Goal: Find specific fact: Find specific fact

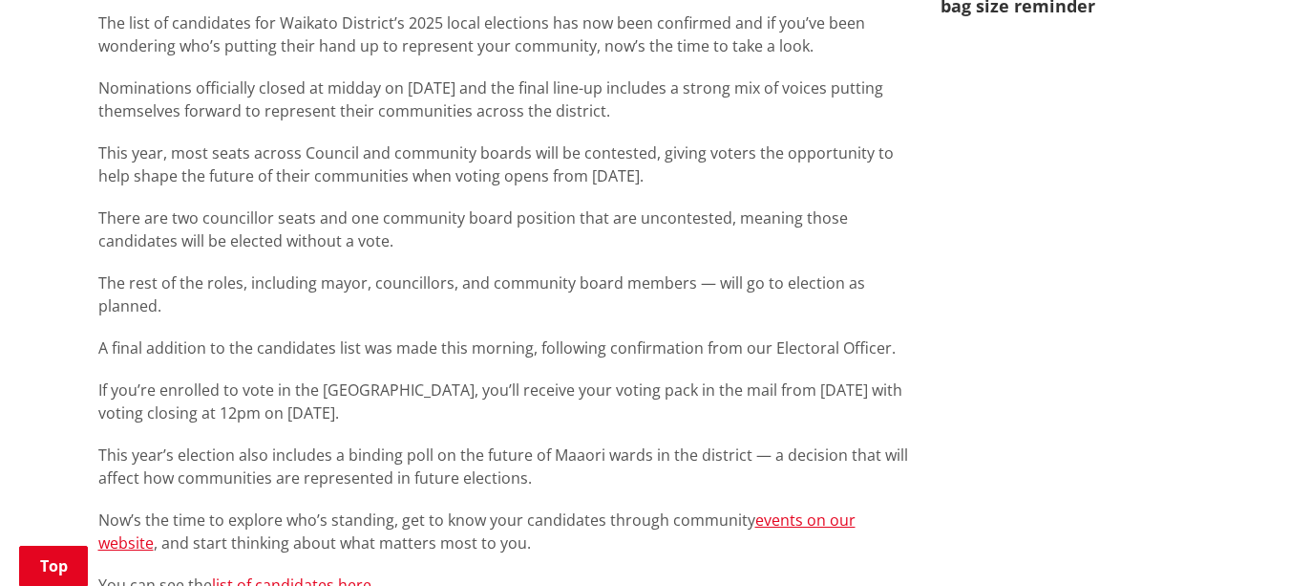
scroll to position [1536, 0]
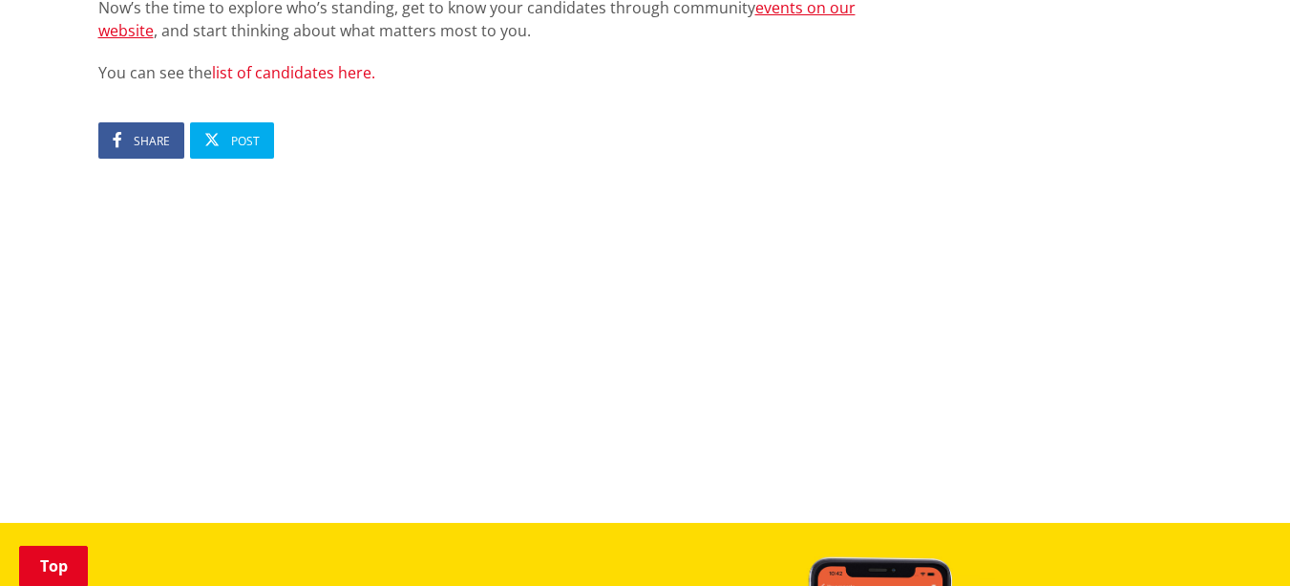
click at [309, 62] on link "list of candidates here." at bounding box center [293, 72] width 163 height 21
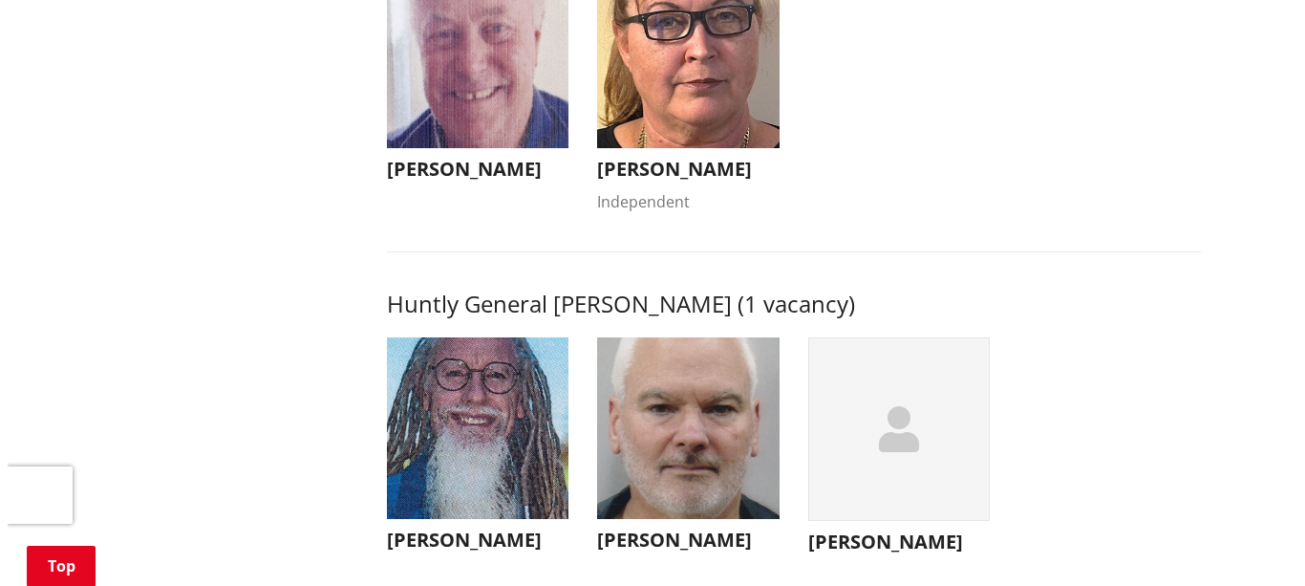
scroll to position [476, 0]
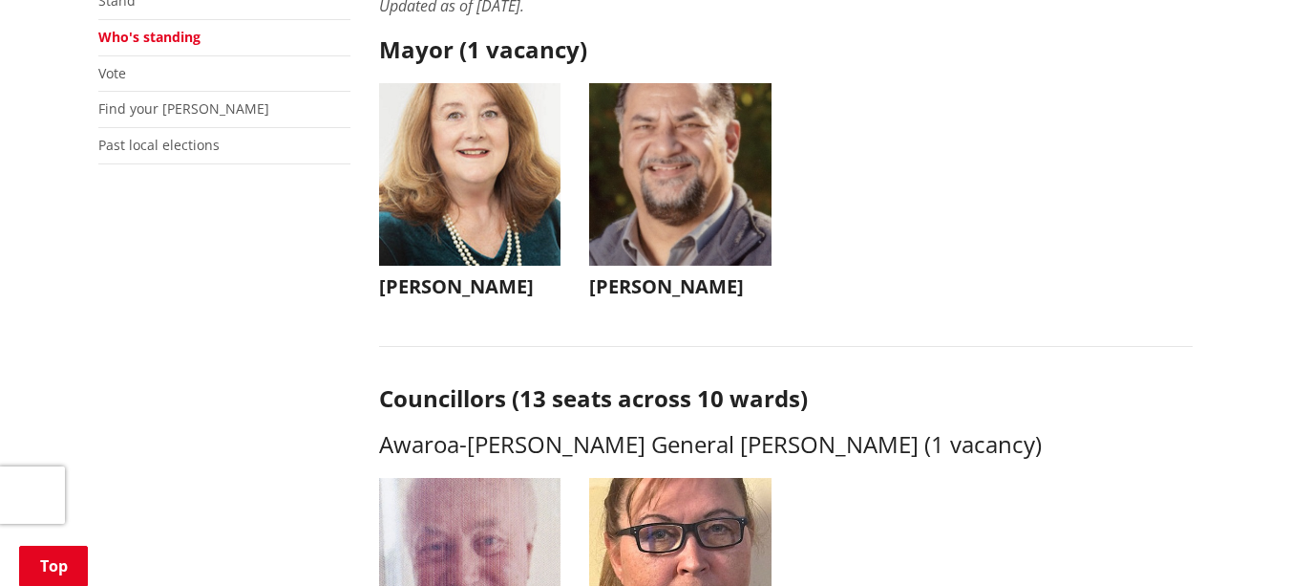
click at [697, 183] on img "button" at bounding box center [680, 174] width 182 height 182
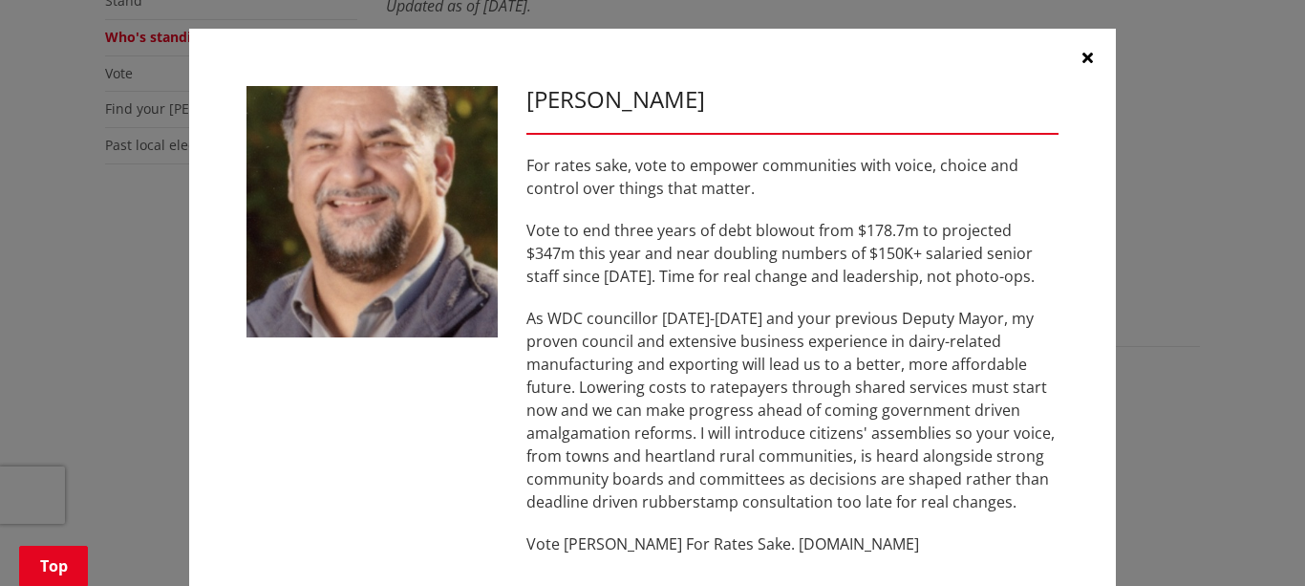
click at [1085, 50] on button "button" at bounding box center [1086, 57] width 57 height 57
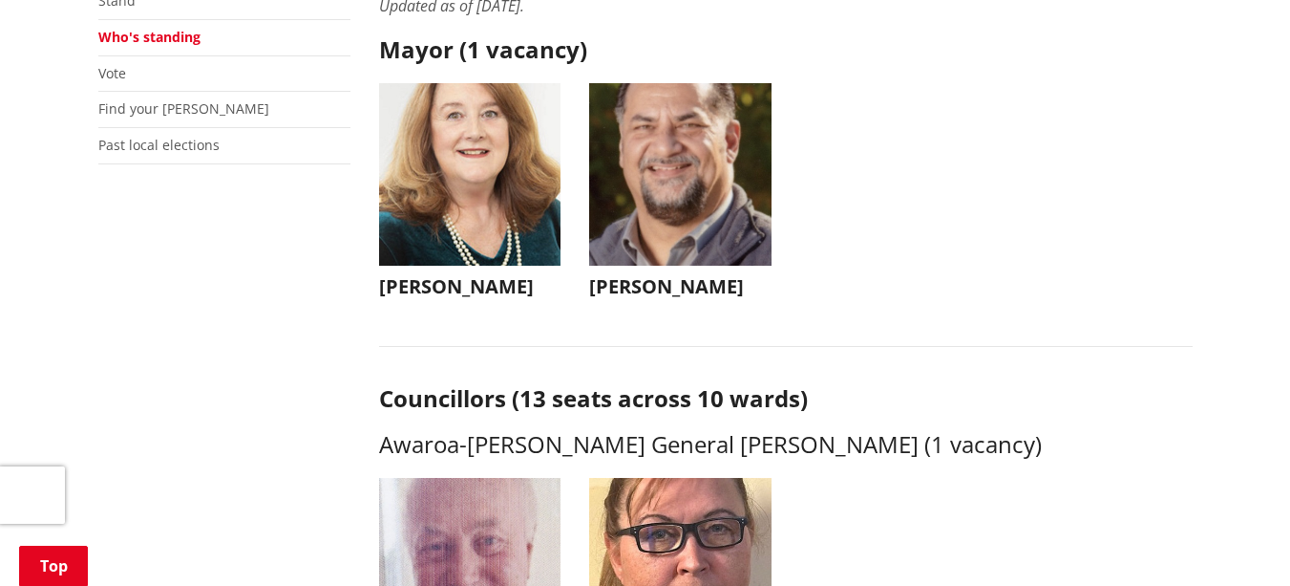
click at [502, 135] on img "button" at bounding box center [470, 174] width 182 height 182
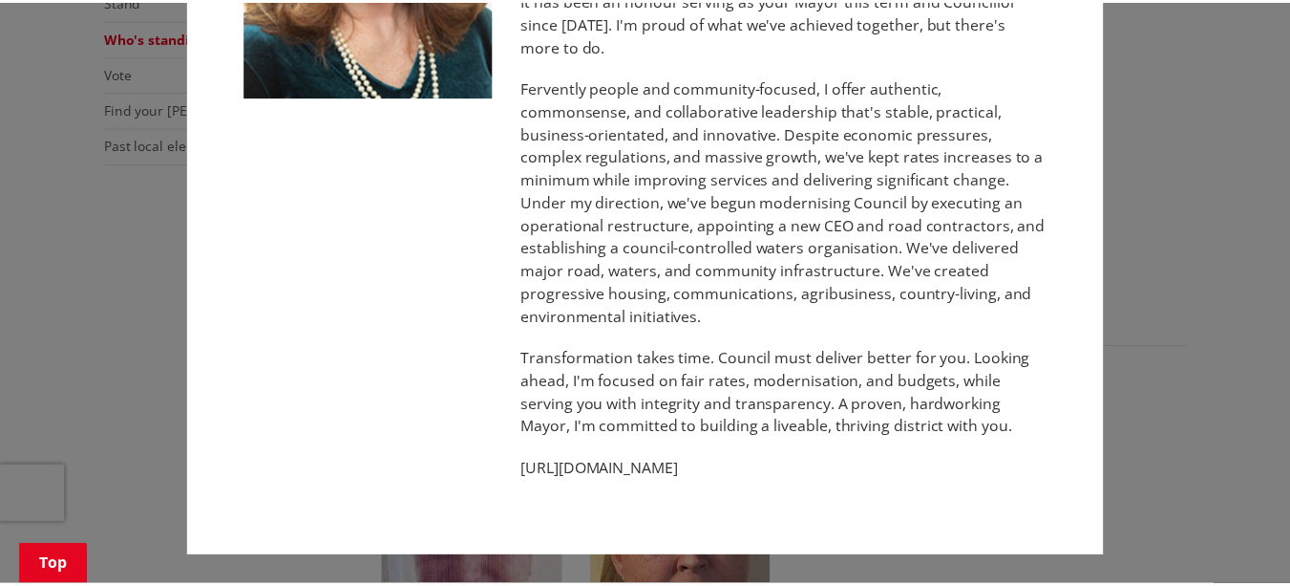
scroll to position [0, 0]
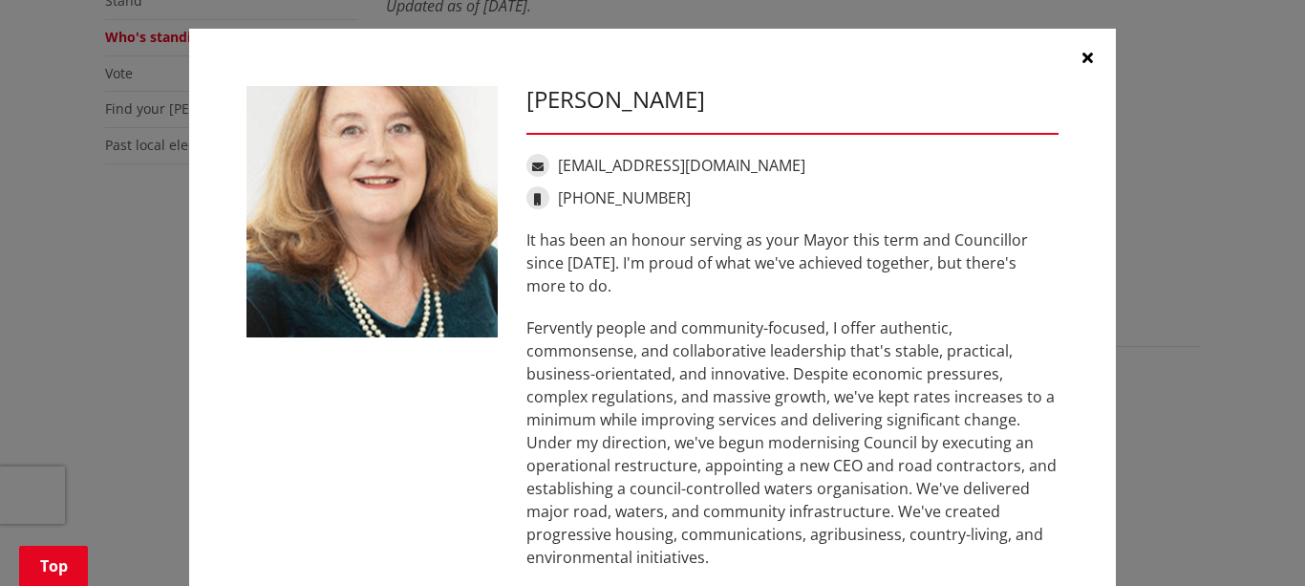
click at [1082, 62] on icon "button" at bounding box center [1087, 57] width 11 height 15
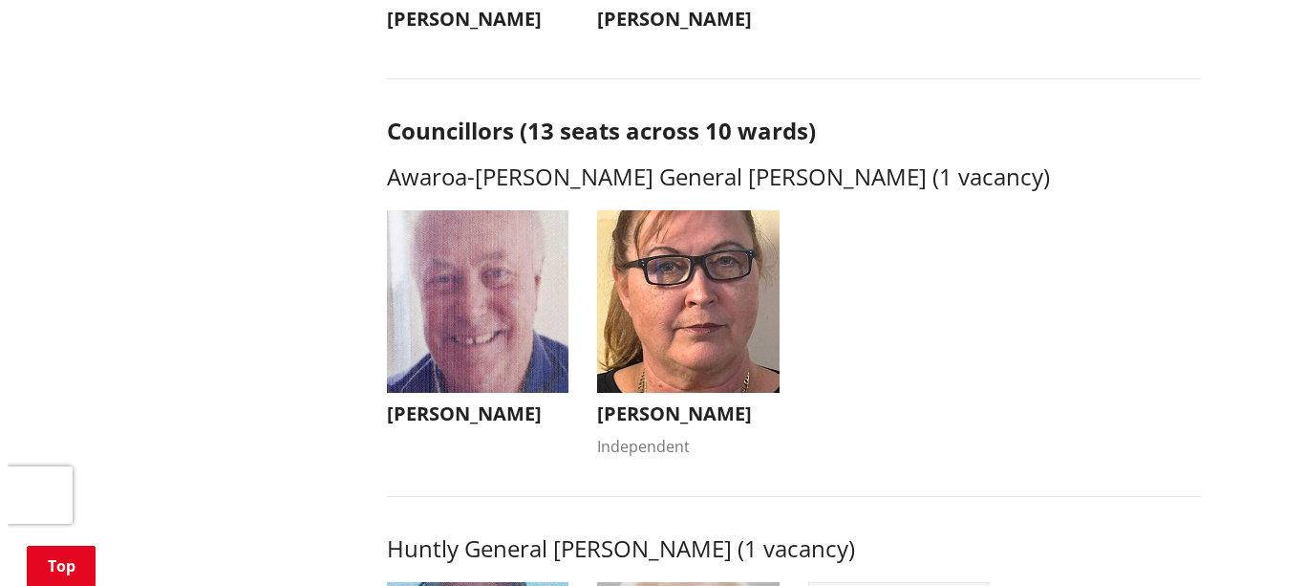
scroll to position [781, 0]
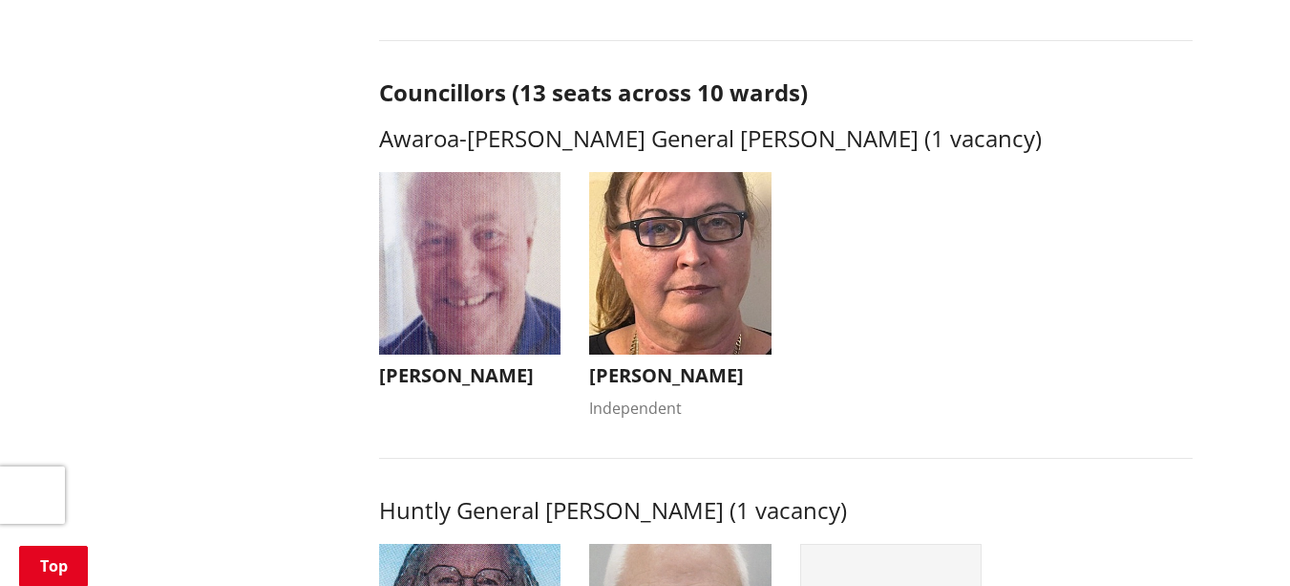
click at [700, 248] on img "button" at bounding box center [680, 263] width 182 height 182
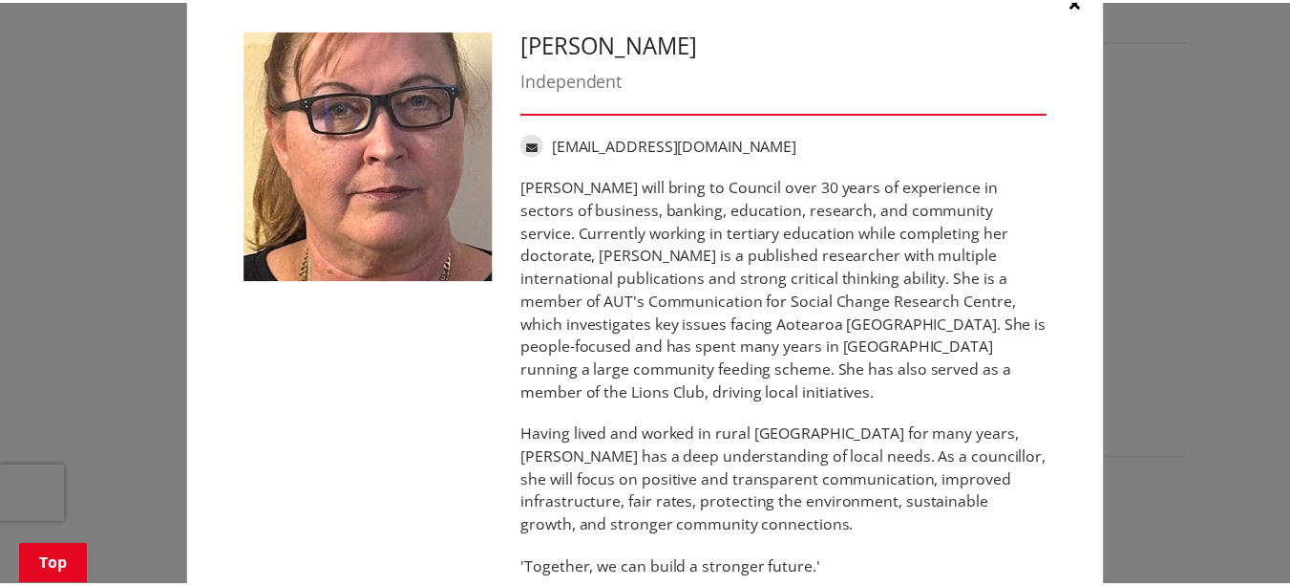
scroll to position [0, 0]
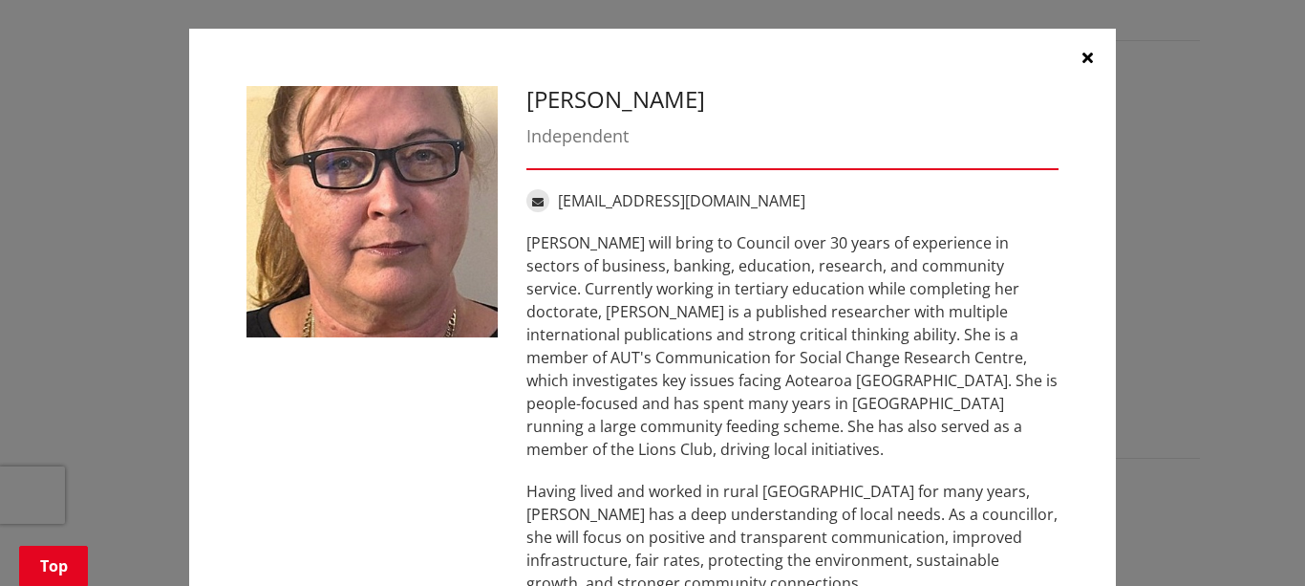
click at [1088, 50] on button "button" at bounding box center [1086, 57] width 57 height 57
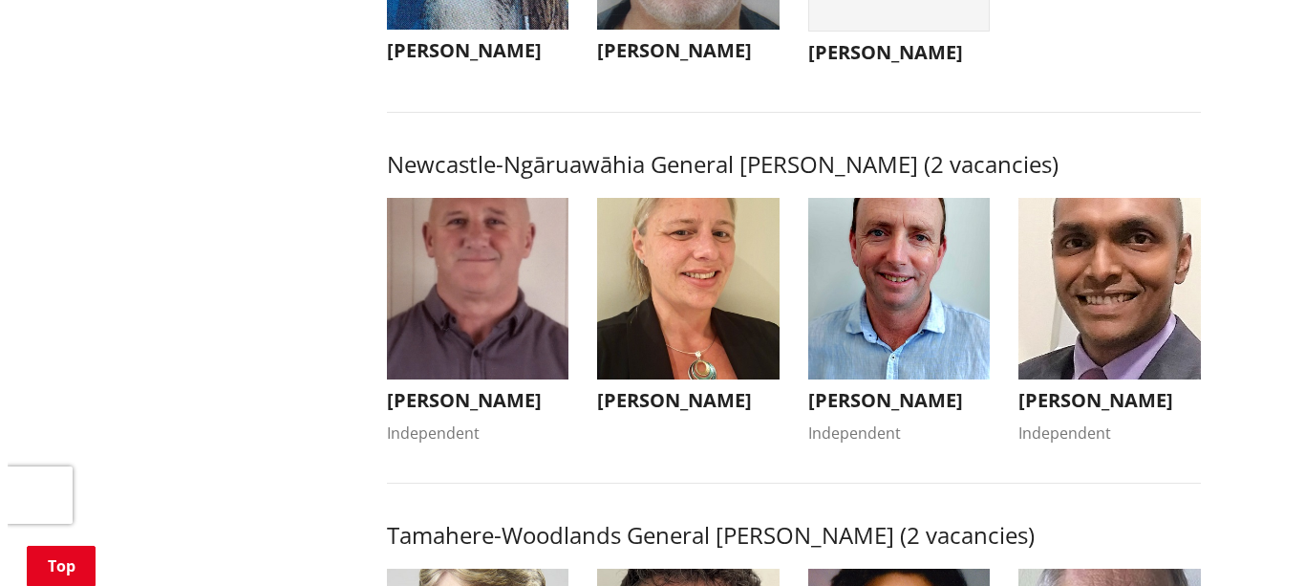
scroll to position [1484, 0]
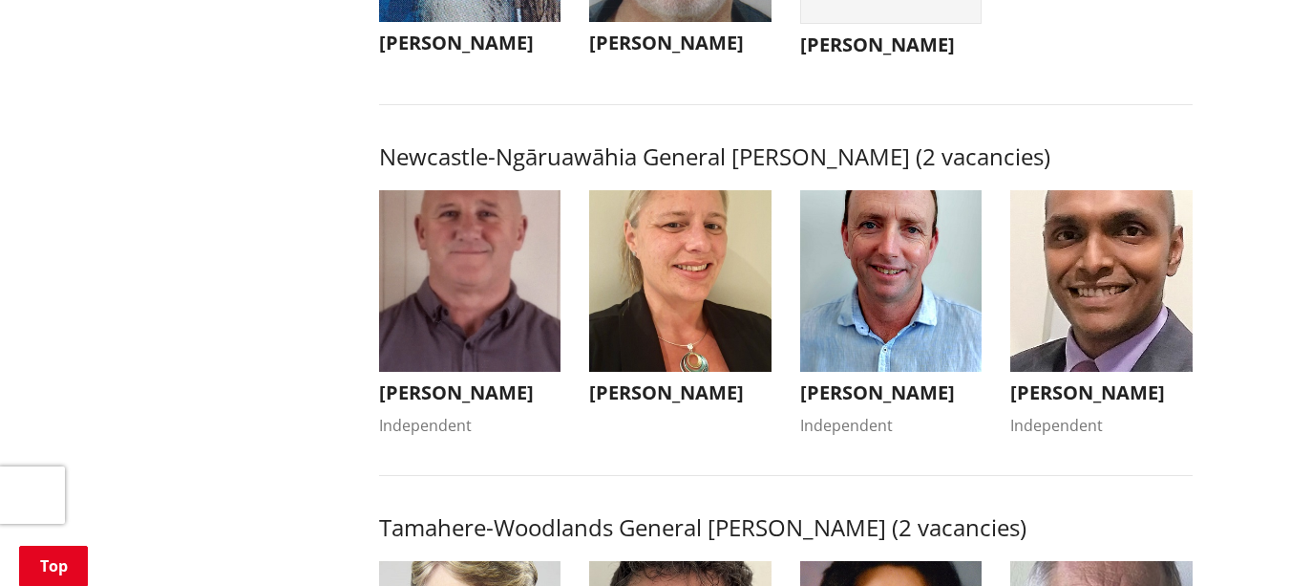
click at [677, 286] on img "button" at bounding box center [680, 281] width 182 height 182
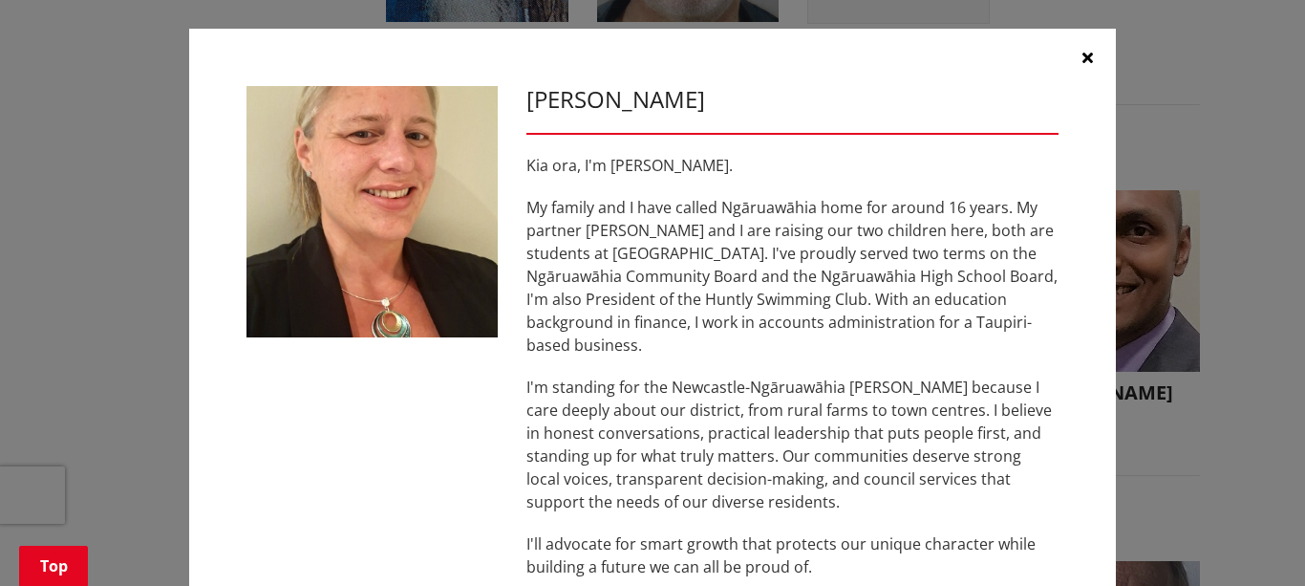
click at [1082, 53] on icon "button" at bounding box center [1087, 57] width 11 height 15
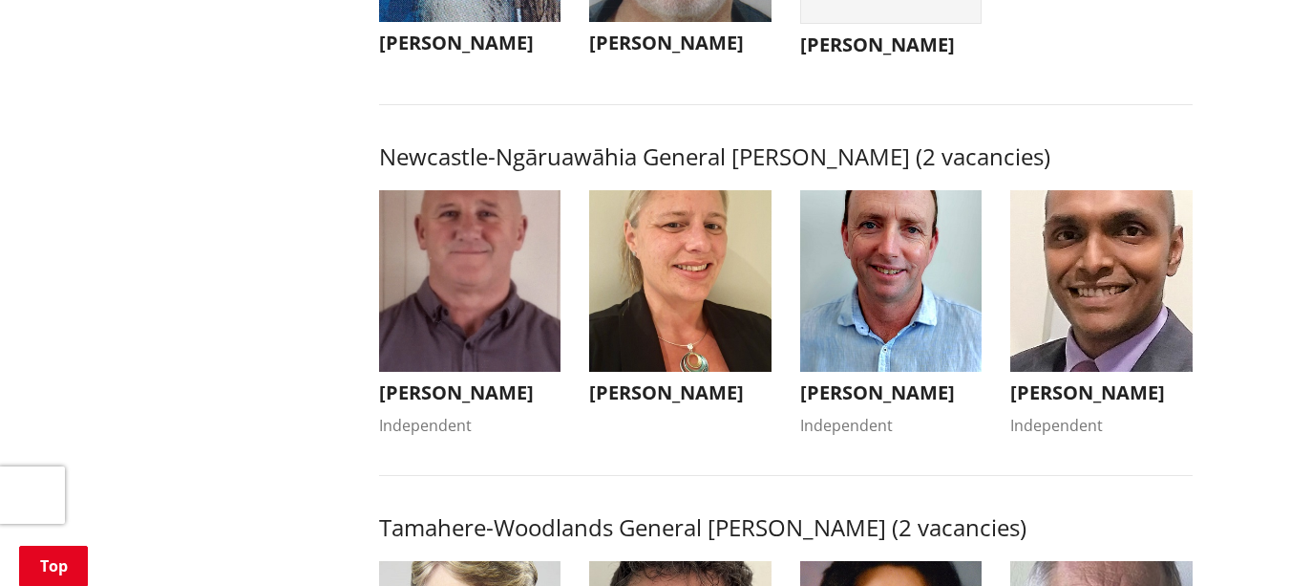
click at [926, 345] on img "button" at bounding box center [891, 281] width 182 height 182
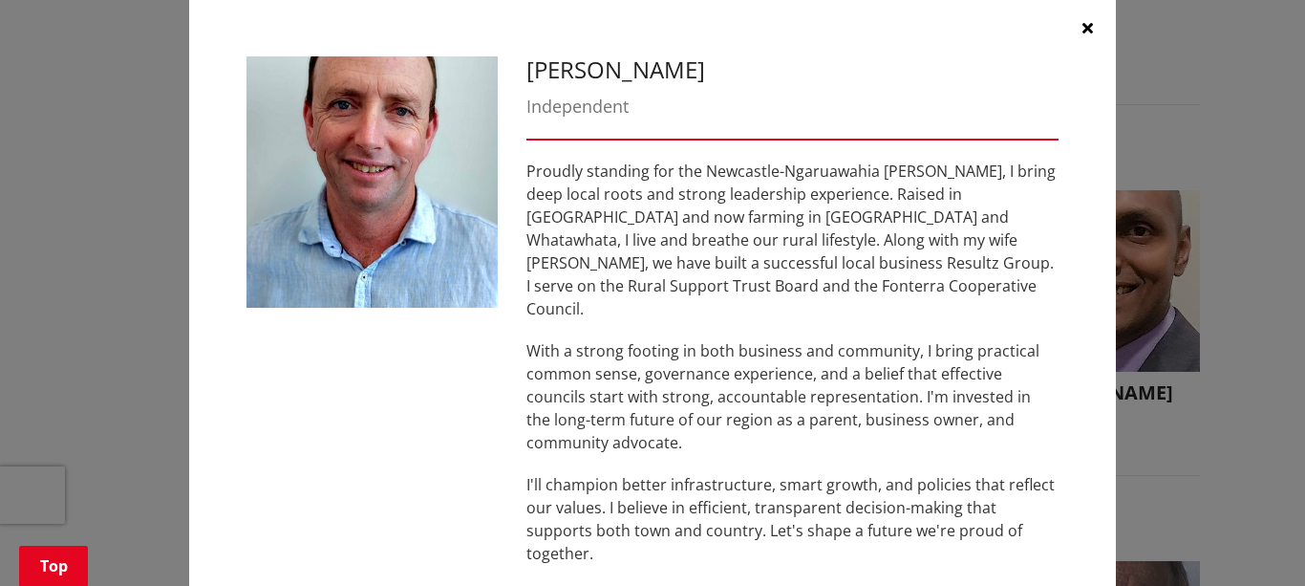
scroll to position [0, 0]
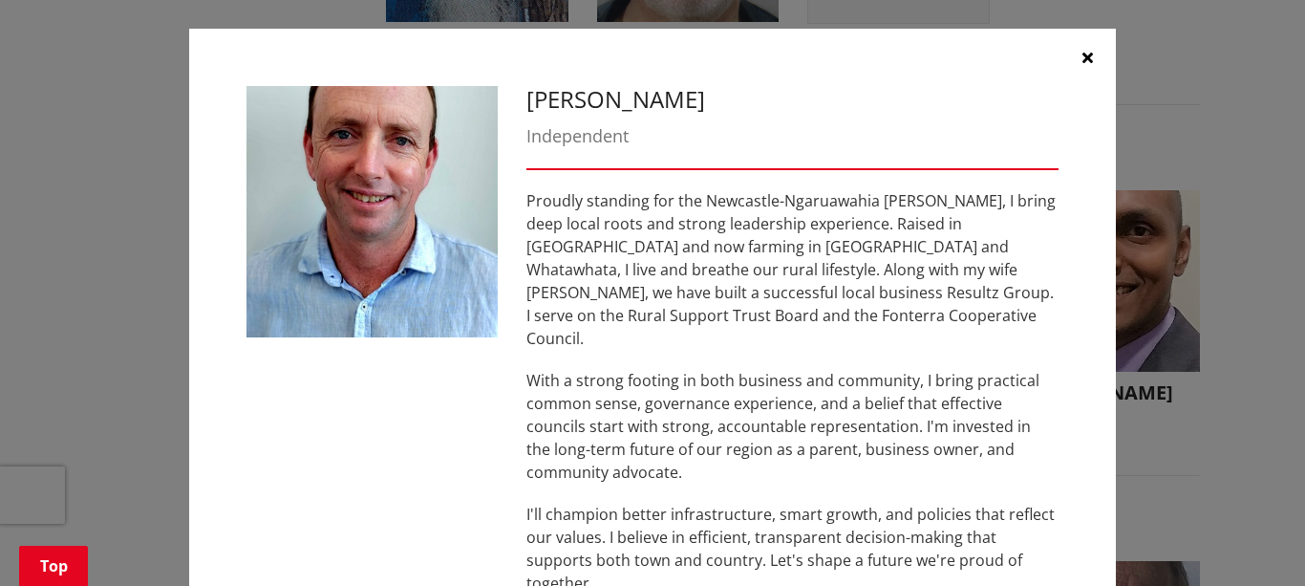
click at [1082, 54] on icon "button" at bounding box center [1087, 57] width 11 height 15
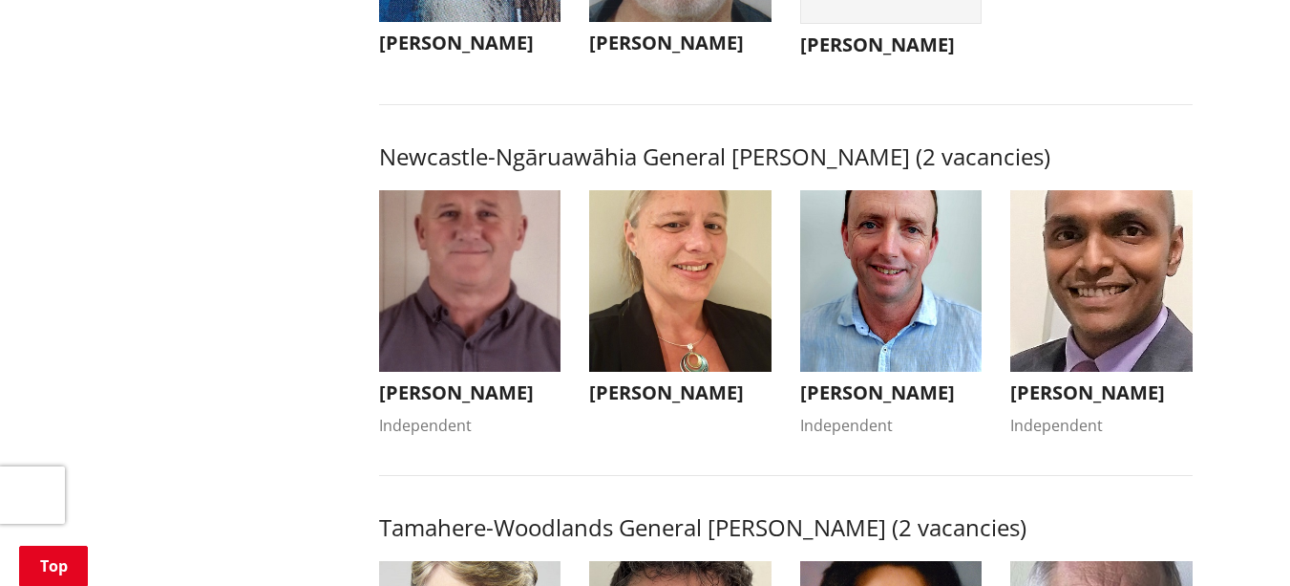
click at [1061, 309] on img "button" at bounding box center [1102, 281] width 182 height 182
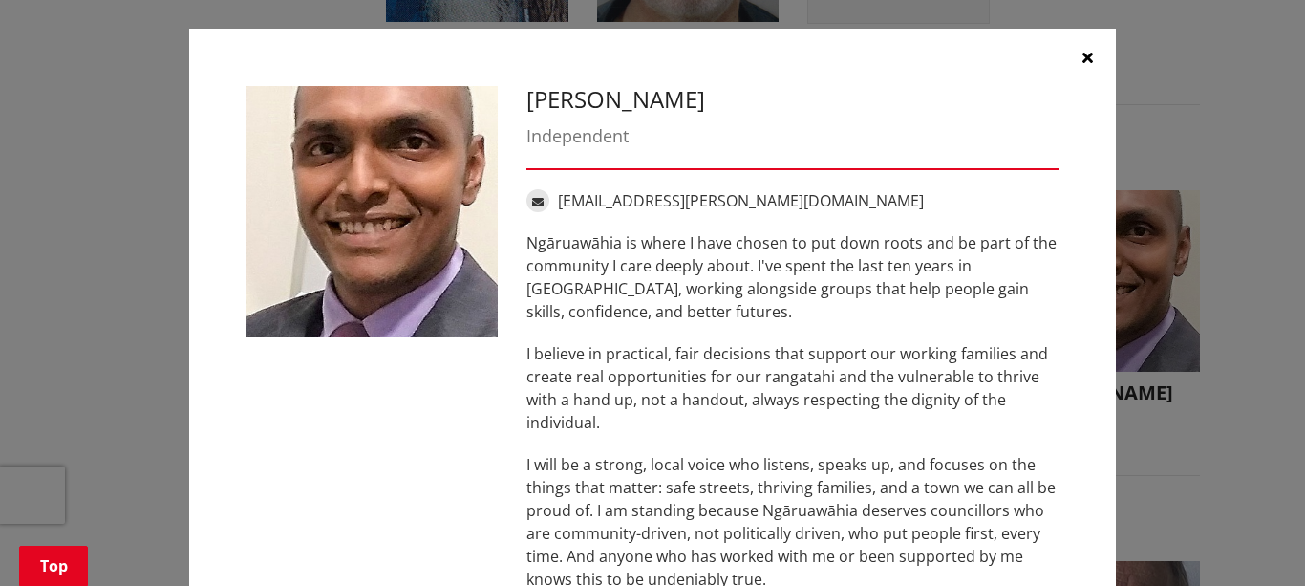
click at [1082, 58] on icon "button" at bounding box center [1087, 57] width 11 height 15
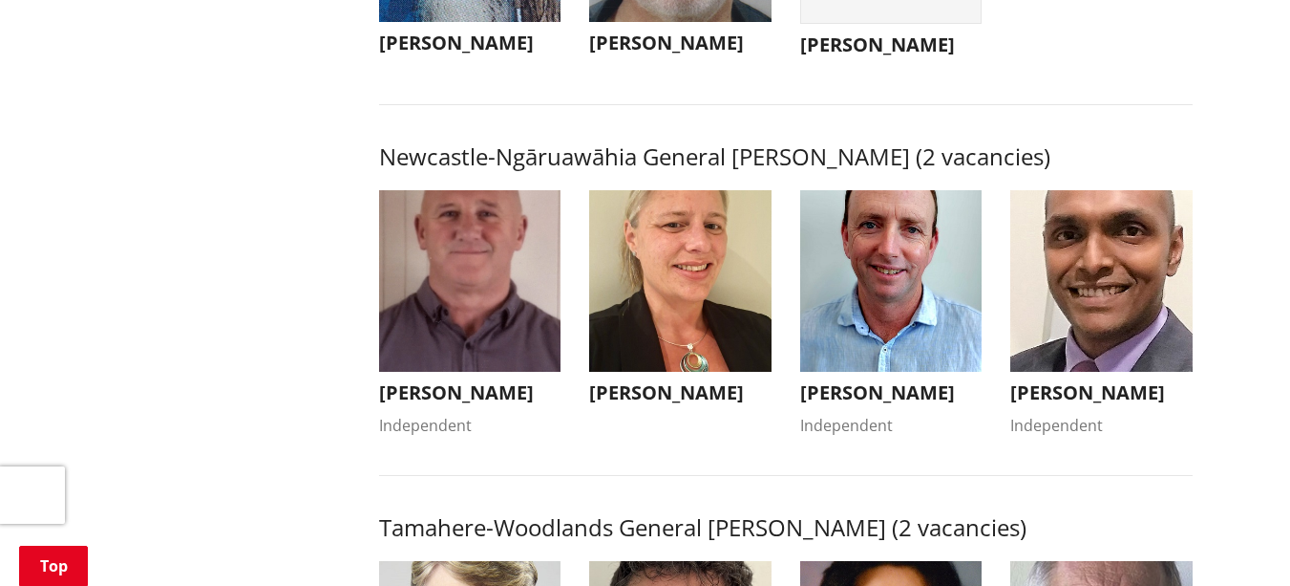
click at [468, 314] on img "button" at bounding box center [470, 281] width 182 height 182
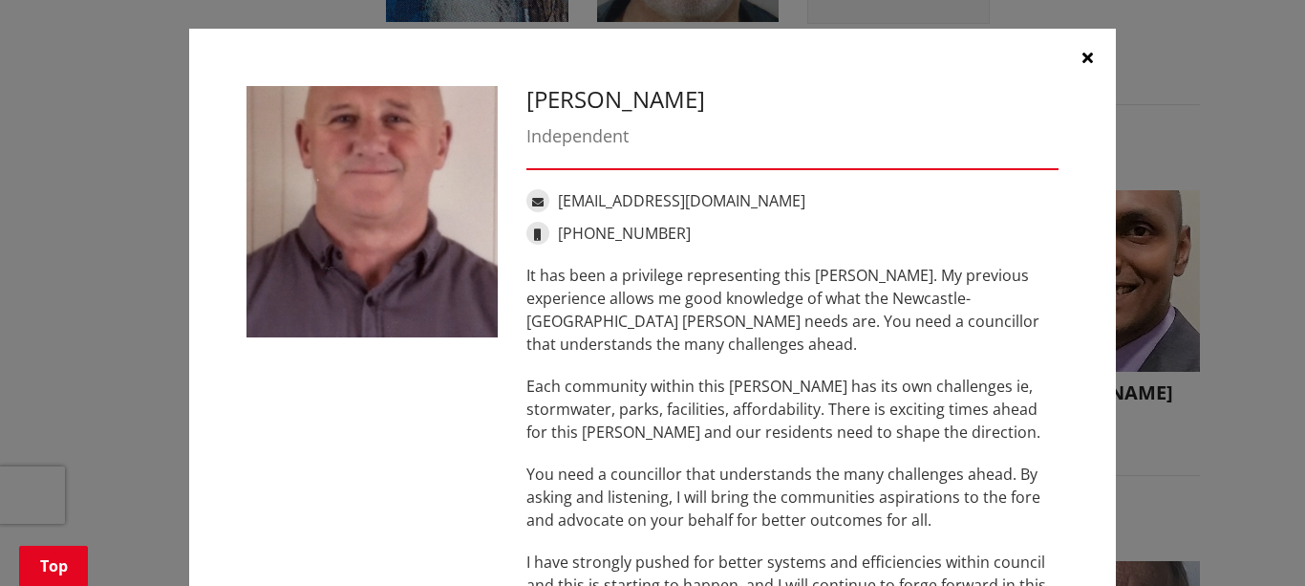
click at [1074, 56] on button "button" at bounding box center [1086, 57] width 57 height 57
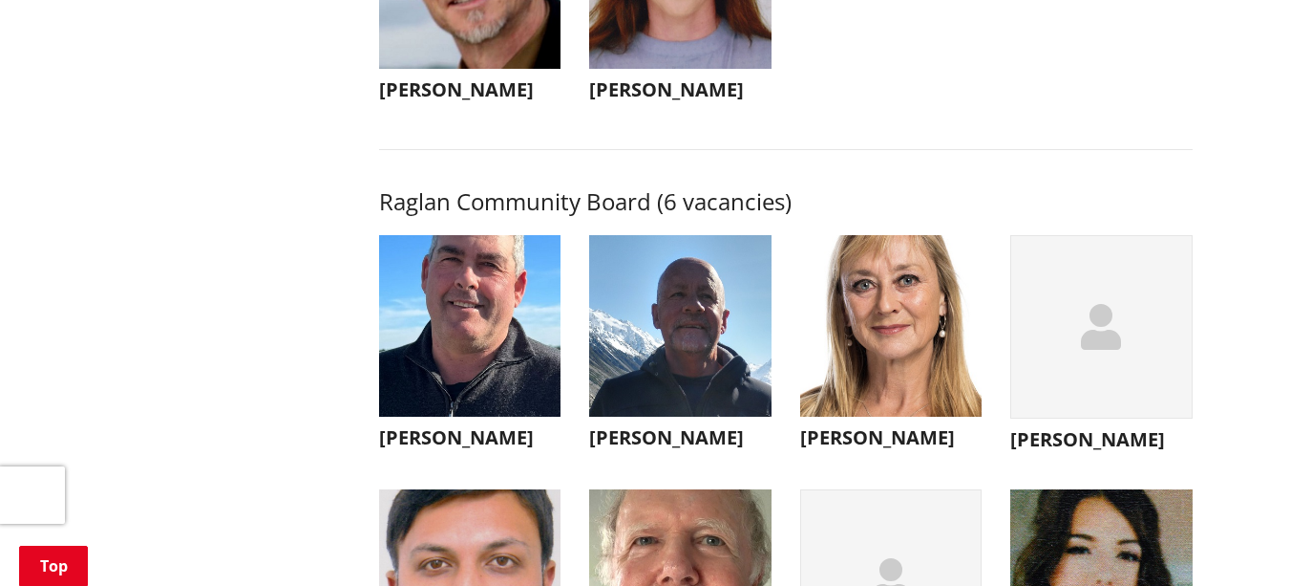
scroll to position [6650, 0]
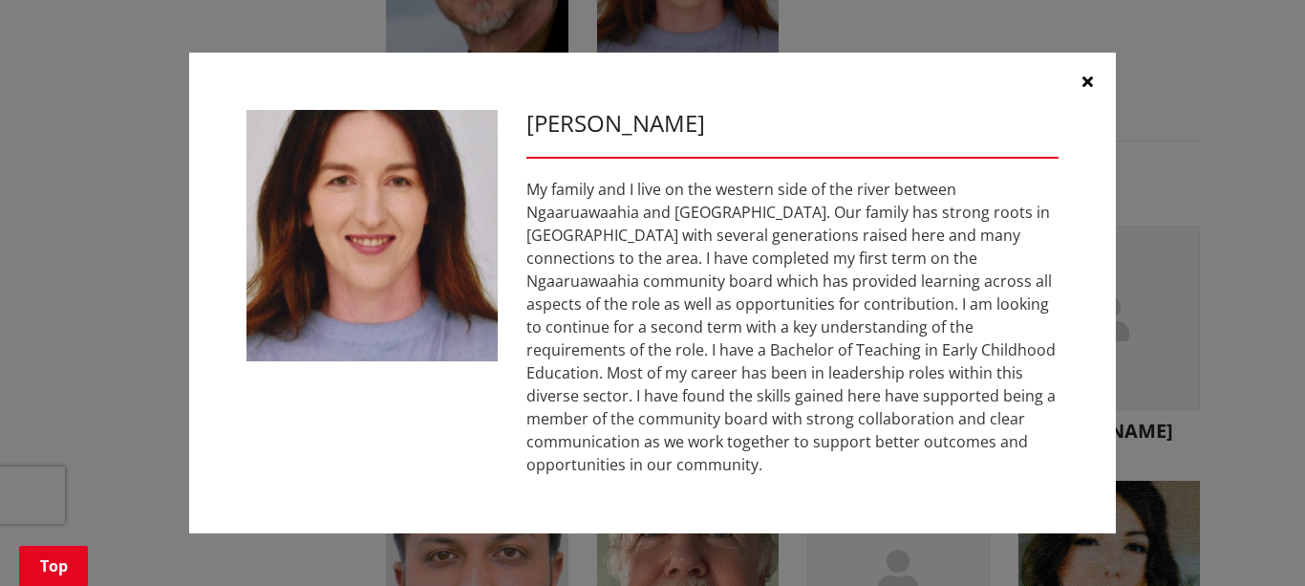
click at [1086, 81] on button "button" at bounding box center [1086, 81] width 57 height 57
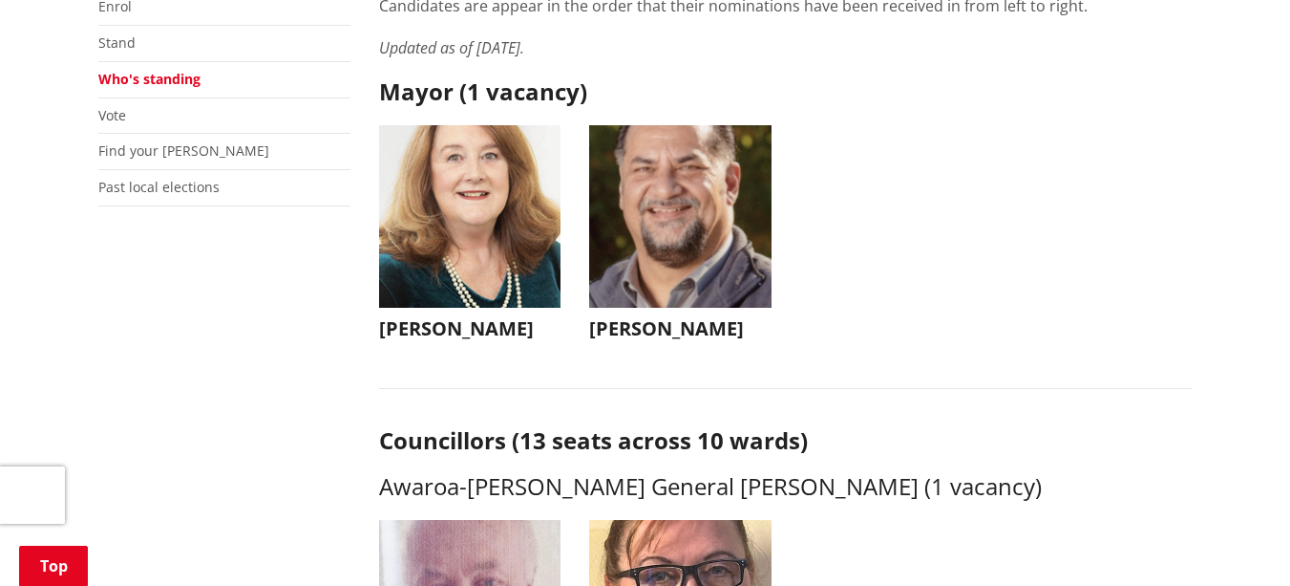
scroll to position [430, 0]
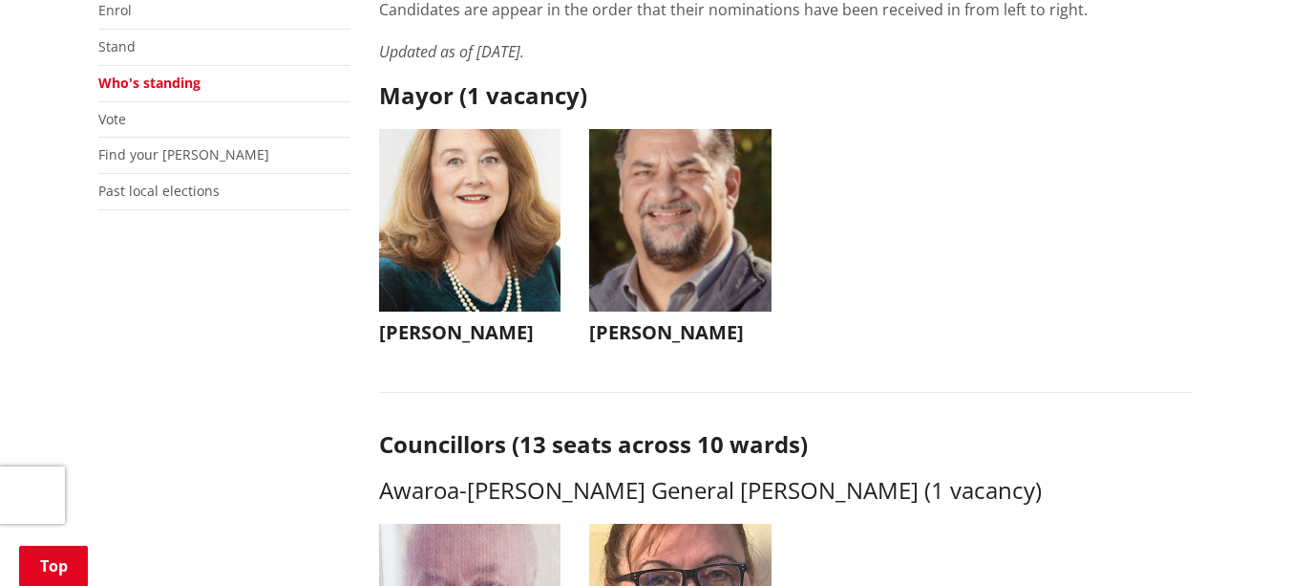
click at [525, 254] on img "button" at bounding box center [470, 220] width 182 height 182
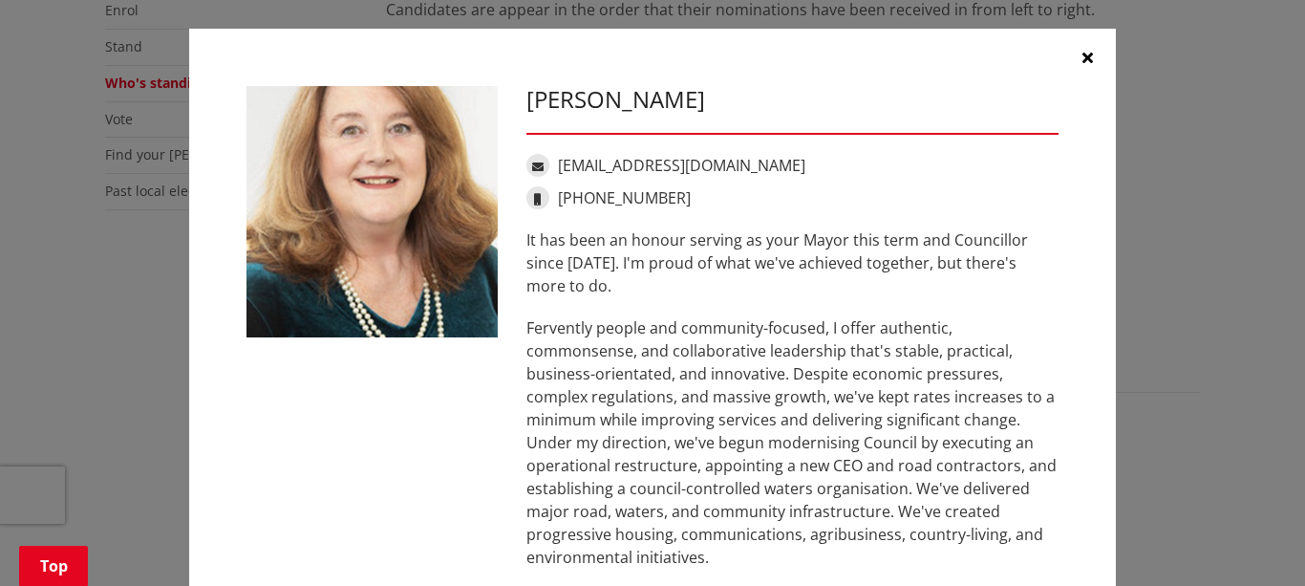
click at [1072, 57] on button "button" at bounding box center [1086, 57] width 57 height 57
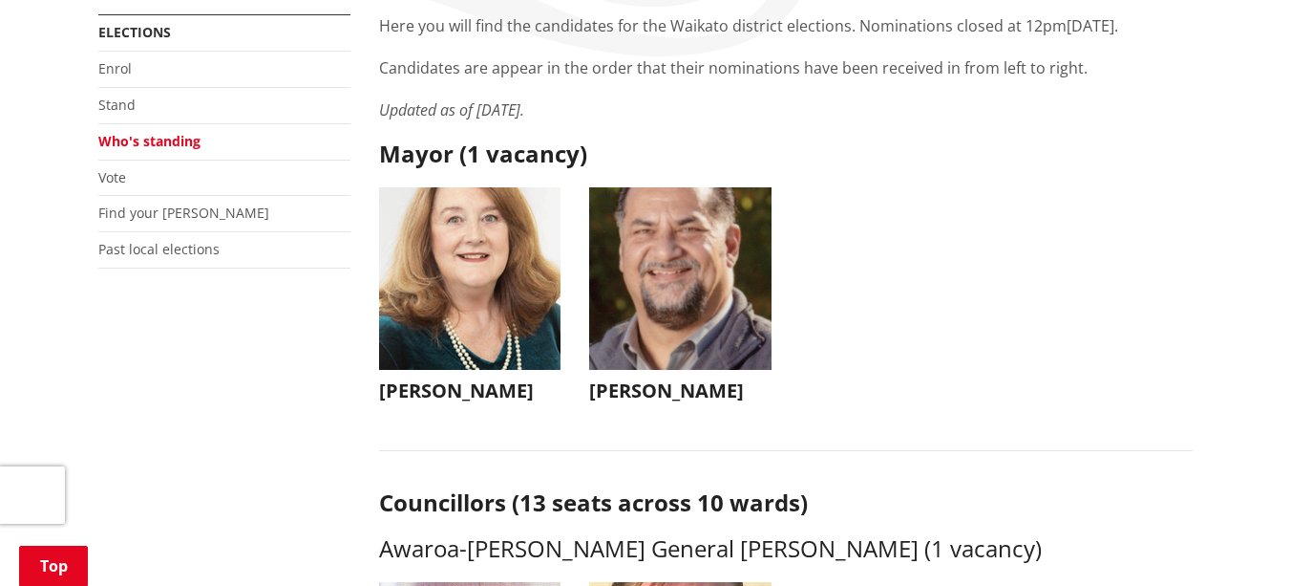
scroll to position [353, 0]
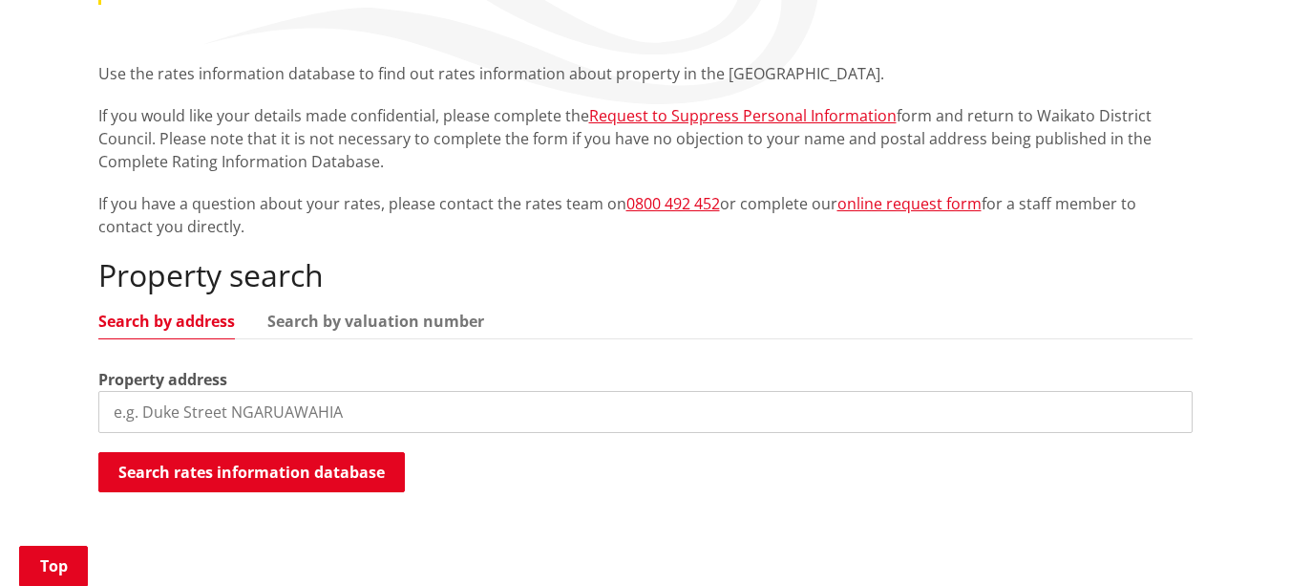
scroll to position [331, 0]
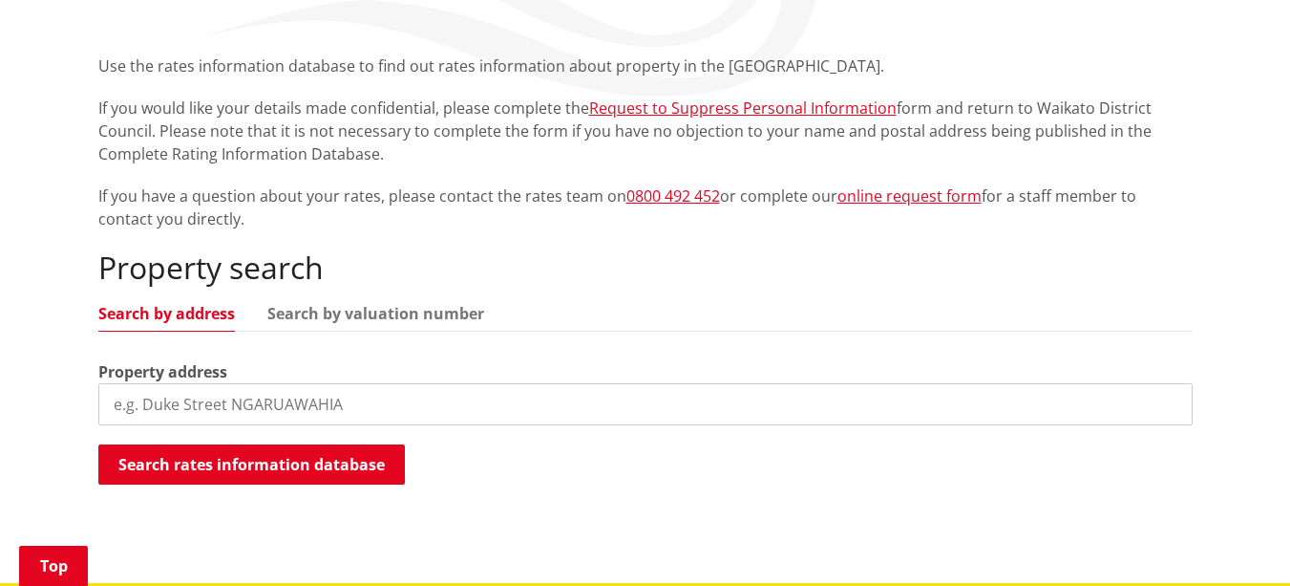
click at [291, 396] on input "search" at bounding box center [645, 404] width 1095 height 42
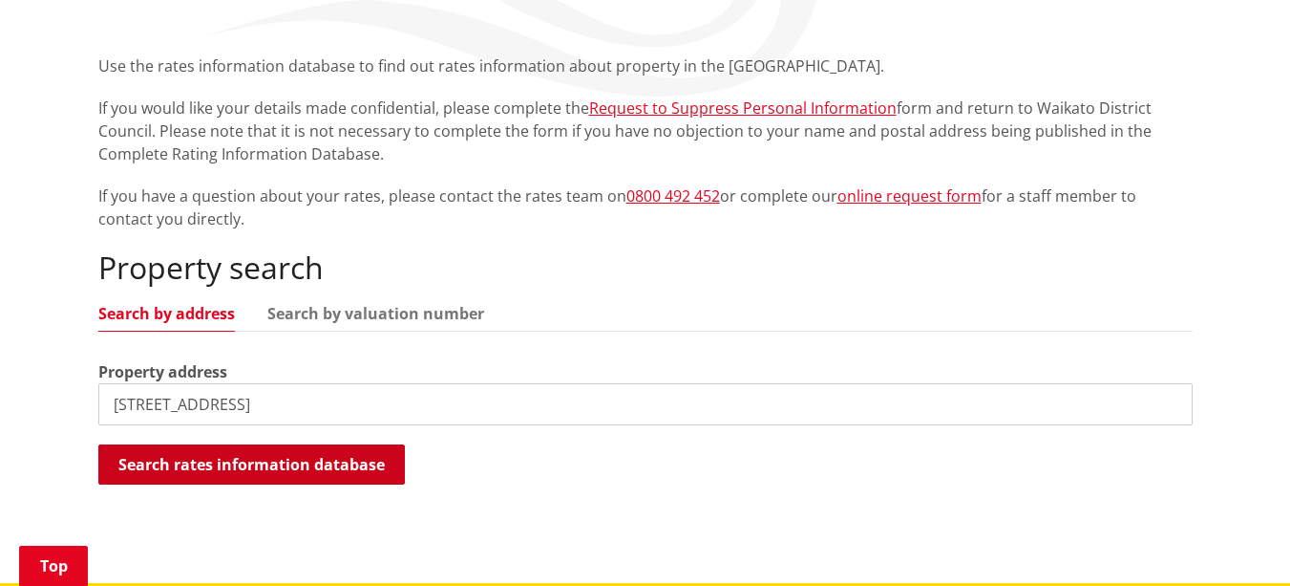
type input "29 ridge park drive"
click at [282, 476] on button "Search rates information database" at bounding box center [251, 464] width 307 height 40
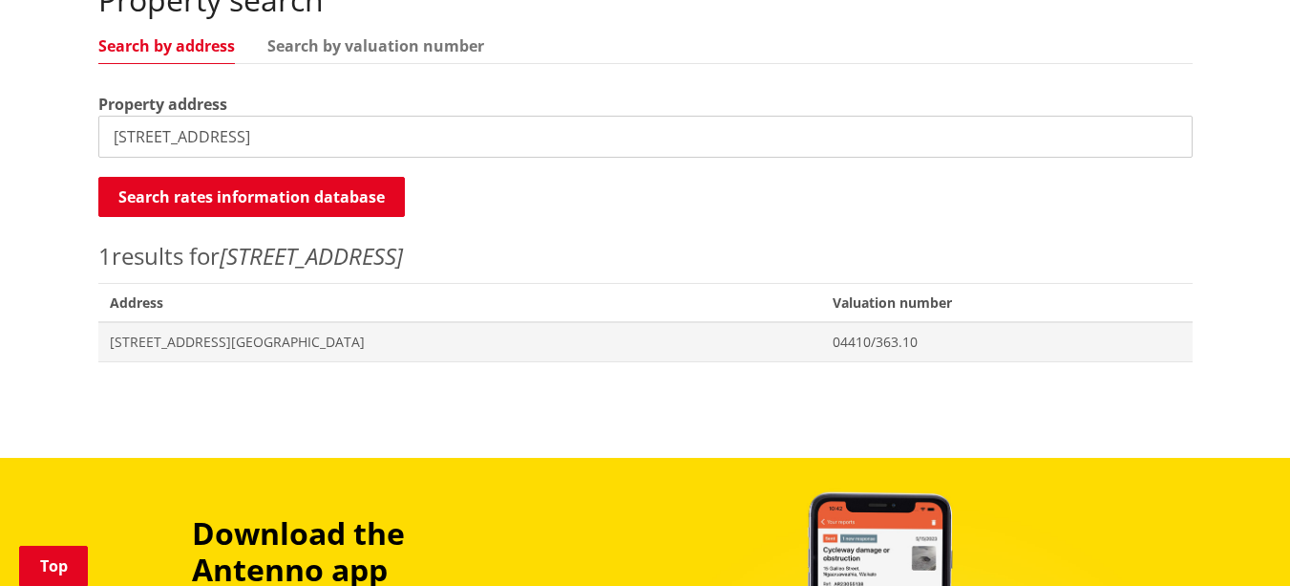
scroll to position [624, 0]
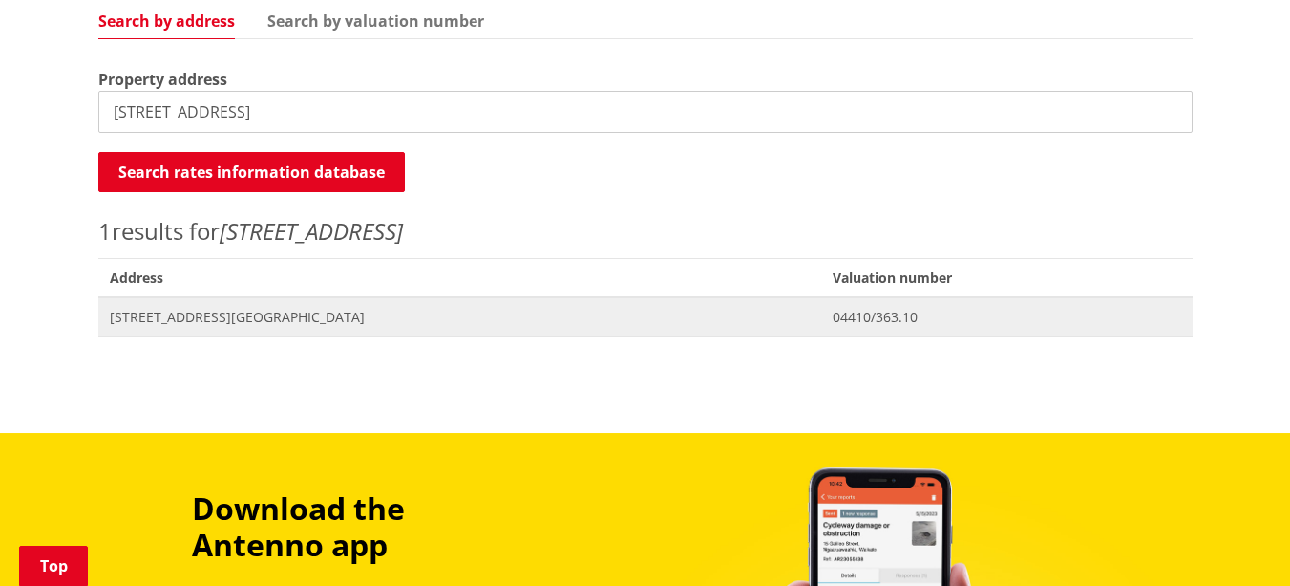
click at [205, 321] on span "[STREET_ADDRESS][GEOGRAPHIC_DATA]" at bounding box center [460, 317] width 701 height 19
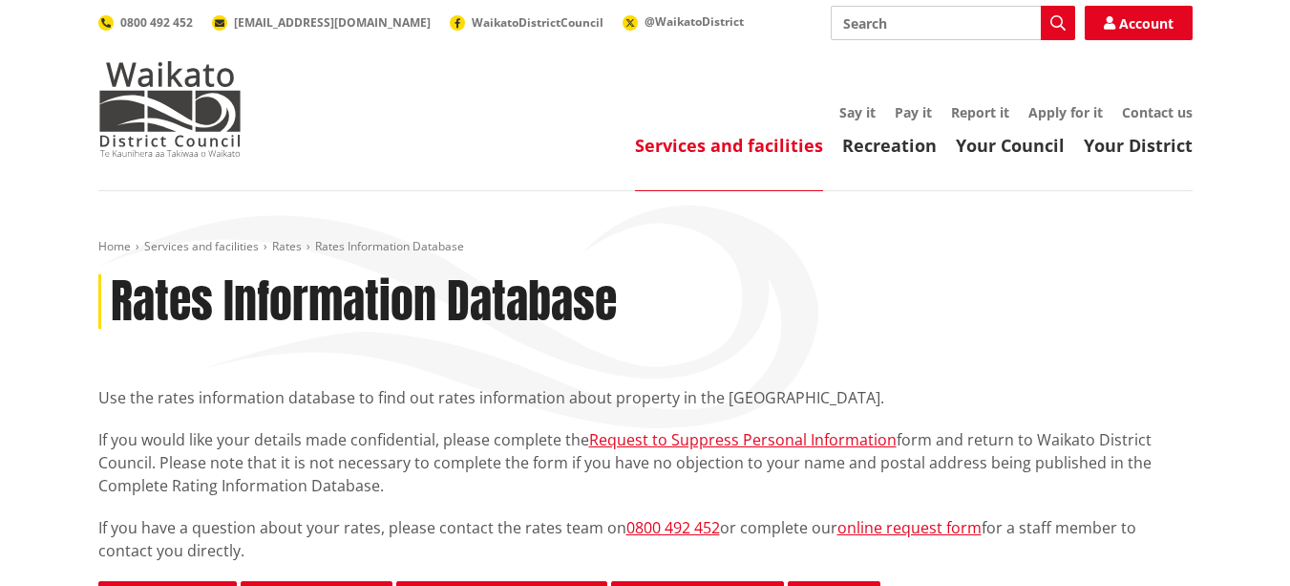
scroll to position [512, 0]
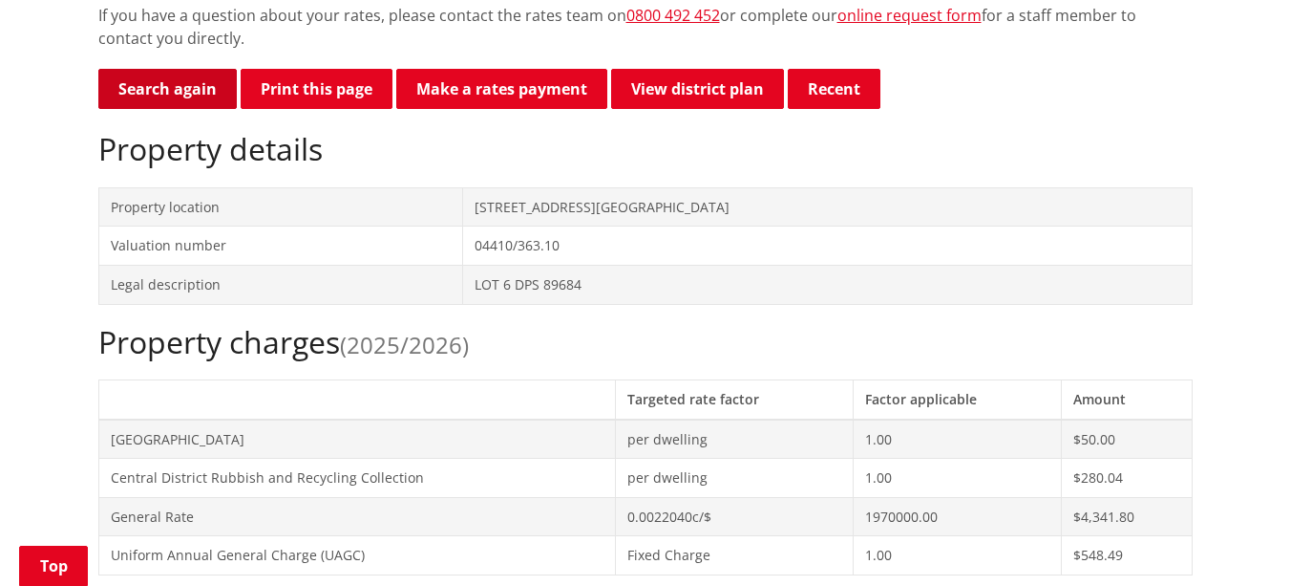
click at [157, 83] on link "Search again" at bounding box center [167, 89] width 138 height 40
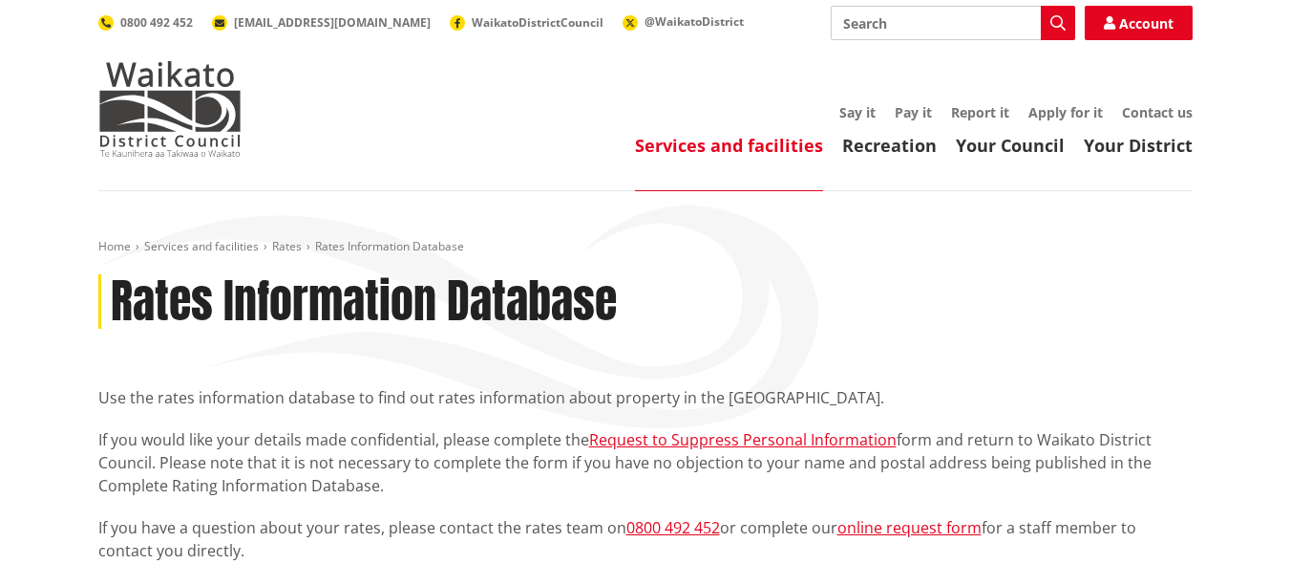
scroll to position [512, 0]
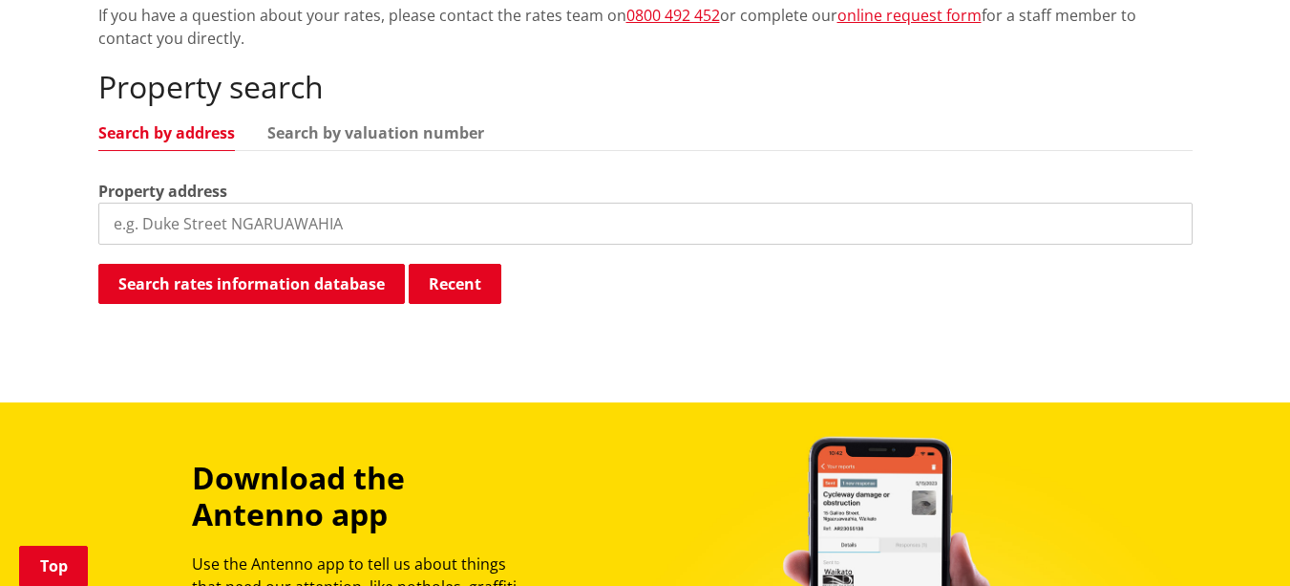
click at [261, 203] on input "search" at bounding box center [645, 223] width 1095 height 42
type input "[STREET_ADDRESS]"
click at [301, 304] on div "Search rates information database Recent Searching..." at bounding box center [645, 285] width 1095 height 43
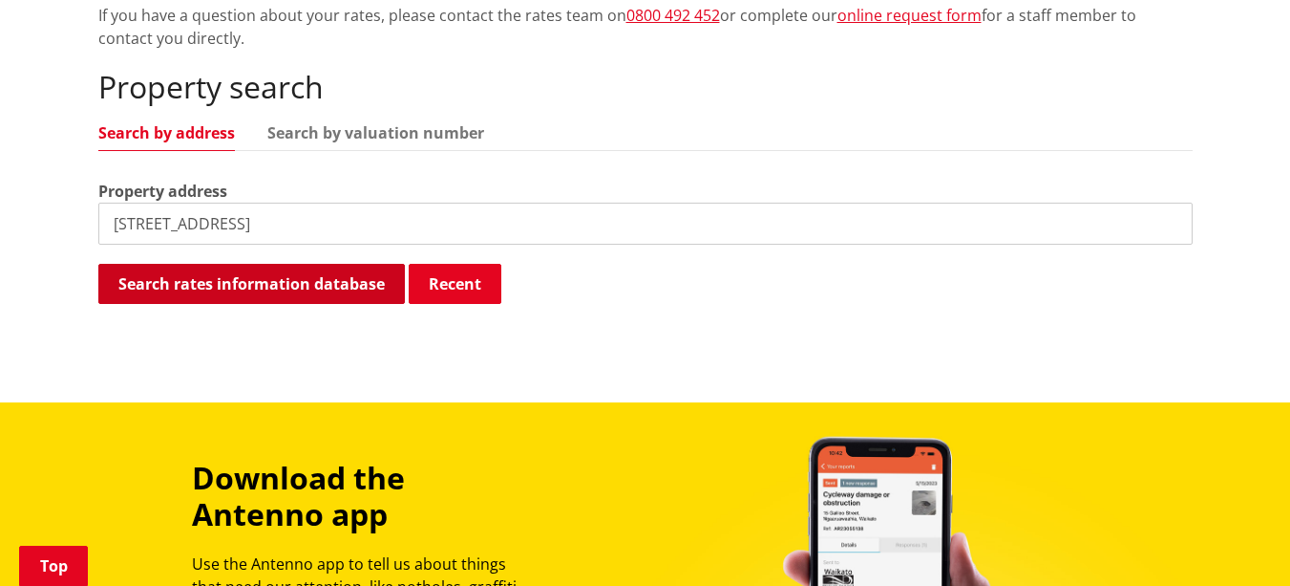
click at [300, 286] on button "Search rates information database" at bounding box center [251, 284] width 307 height 40
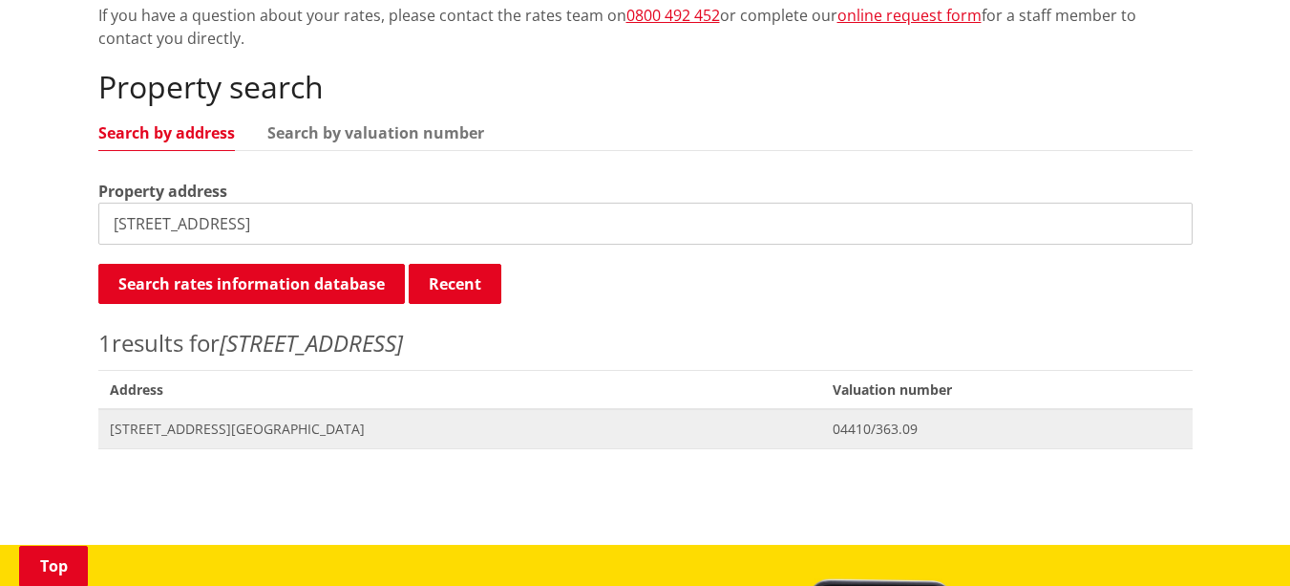
click at [255, 424] on span "[STREET_ADDRESS][GEOGRAPHIC_DATA]" at bounding box center [460, 428] width 701 height 19
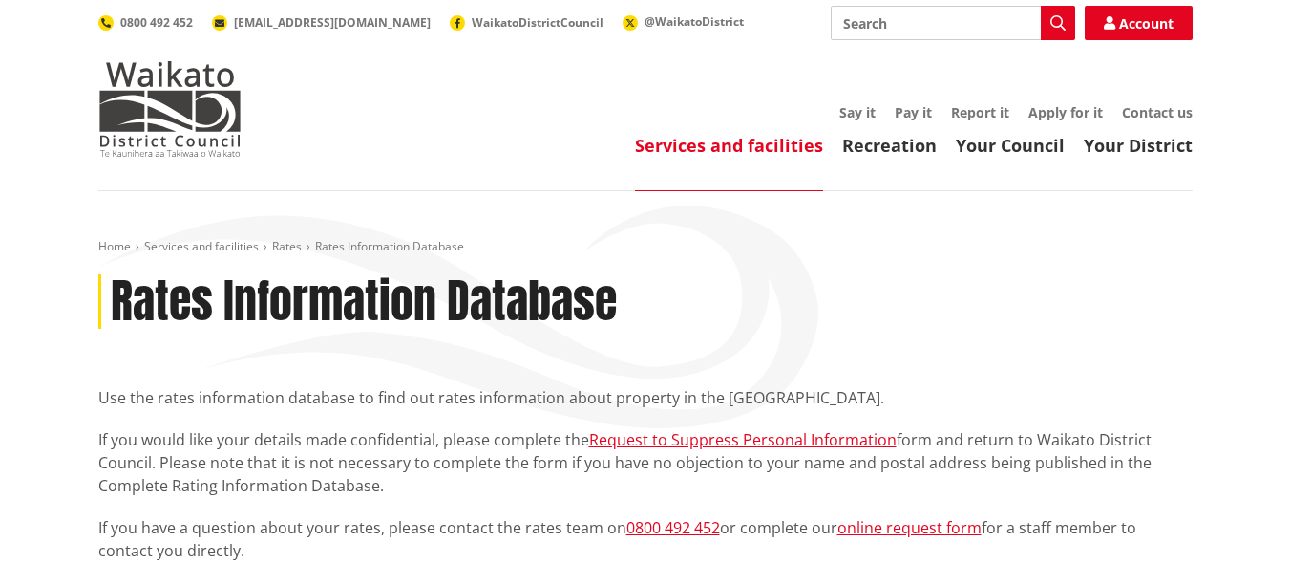
scroll to position [512, 0]
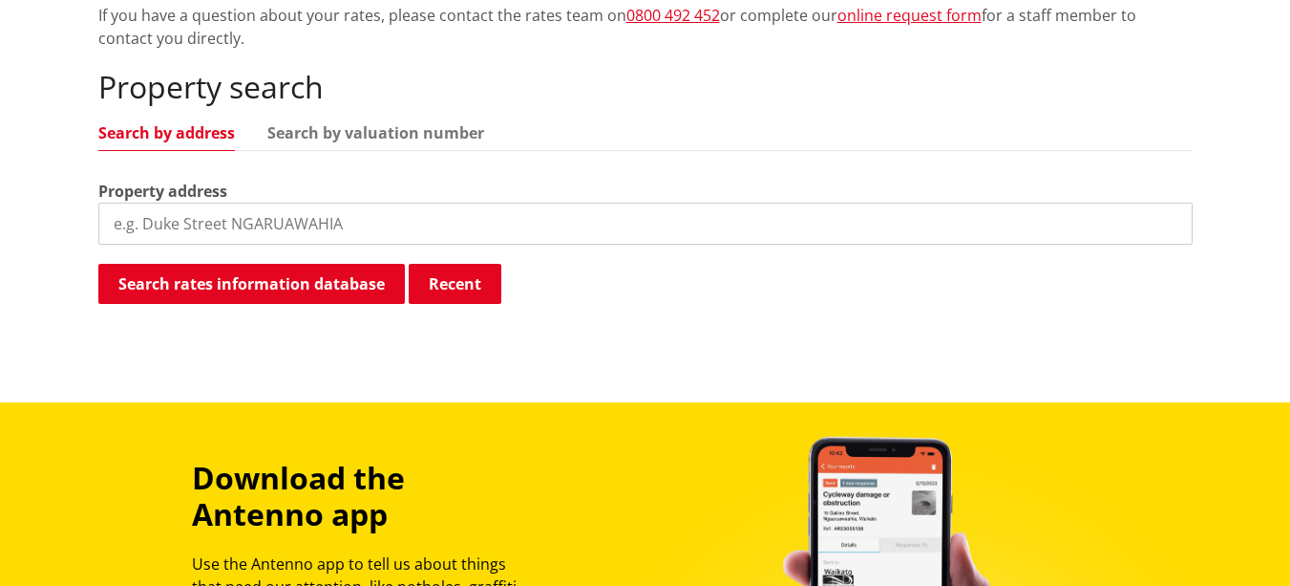
click at [174, 226] on input "search" at bounding box center [645, 223] width 1095 height 42
type input "2"
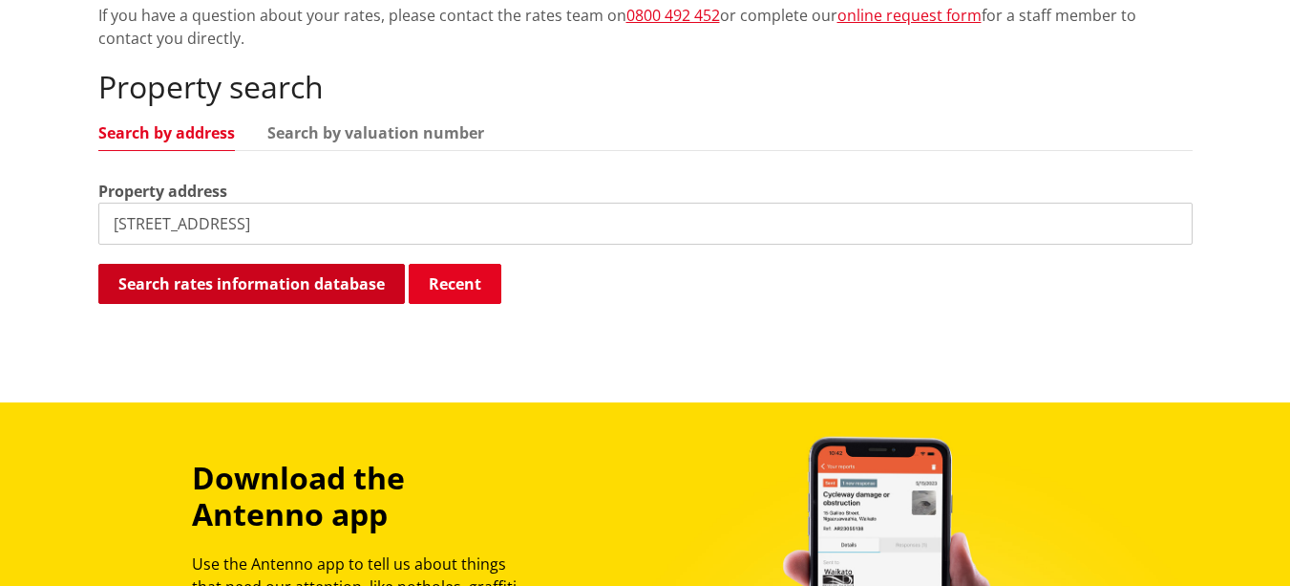
type input "11 ridge park drive"
click at [203, 283] on button "Search rates information database" at bounding box center [251, 284] width 307 height 40
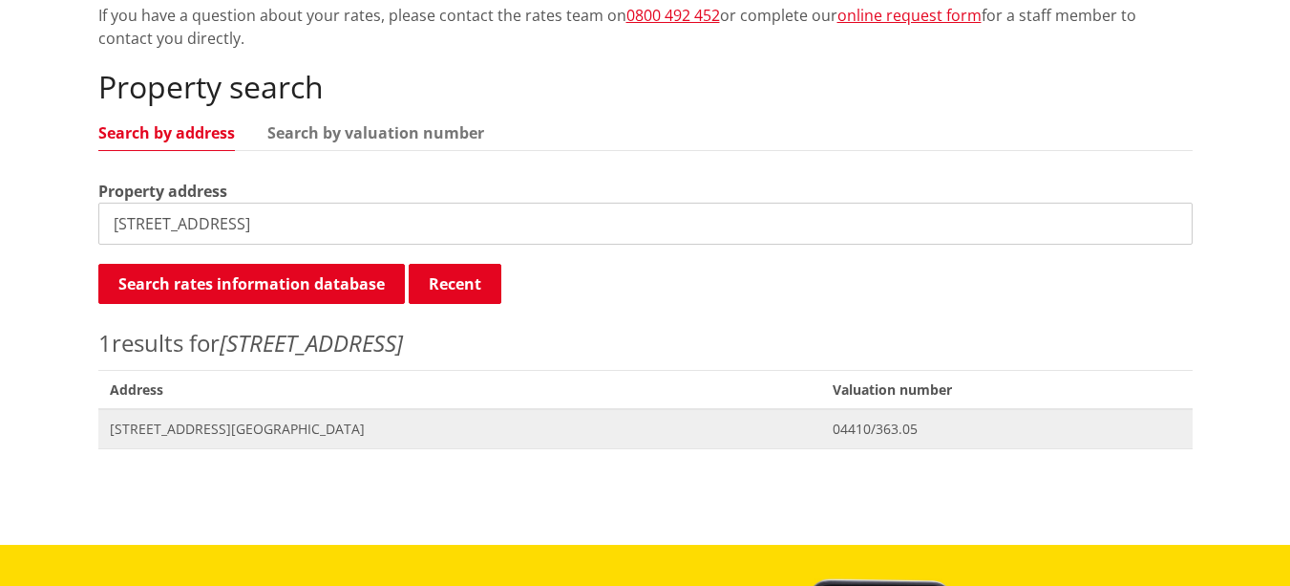
click at [200, 429] on span "[STREET_ADDRESS][GEOGRAPHIC_DATA]" at bounding box center [460, 428] width 701 height 19
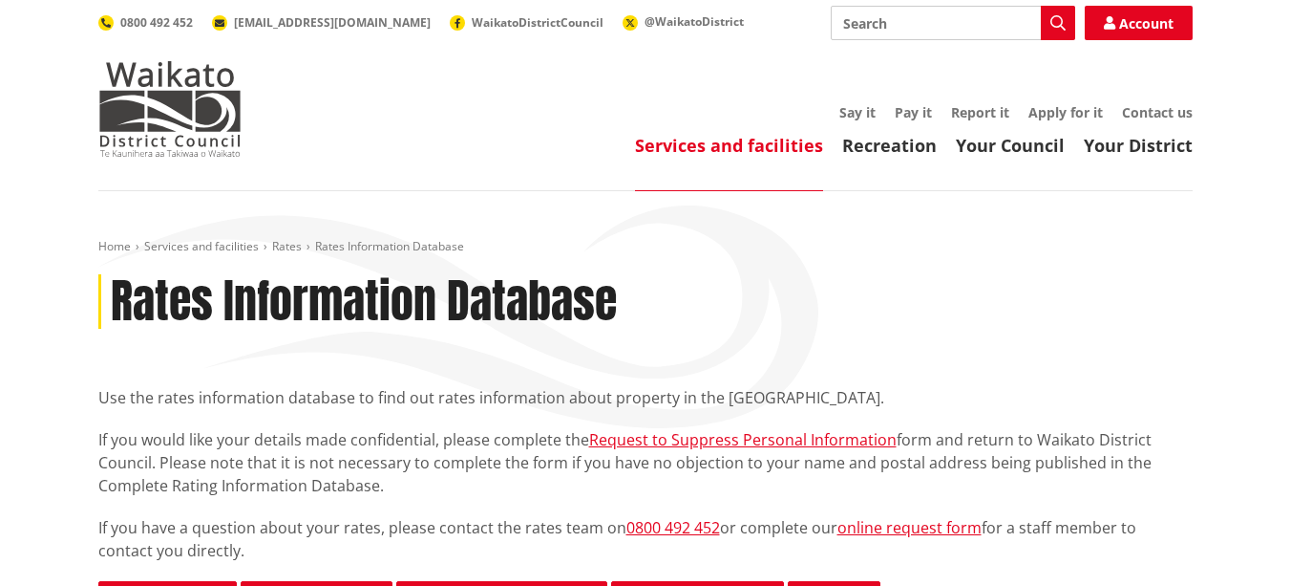
scroll to position [512, 0]
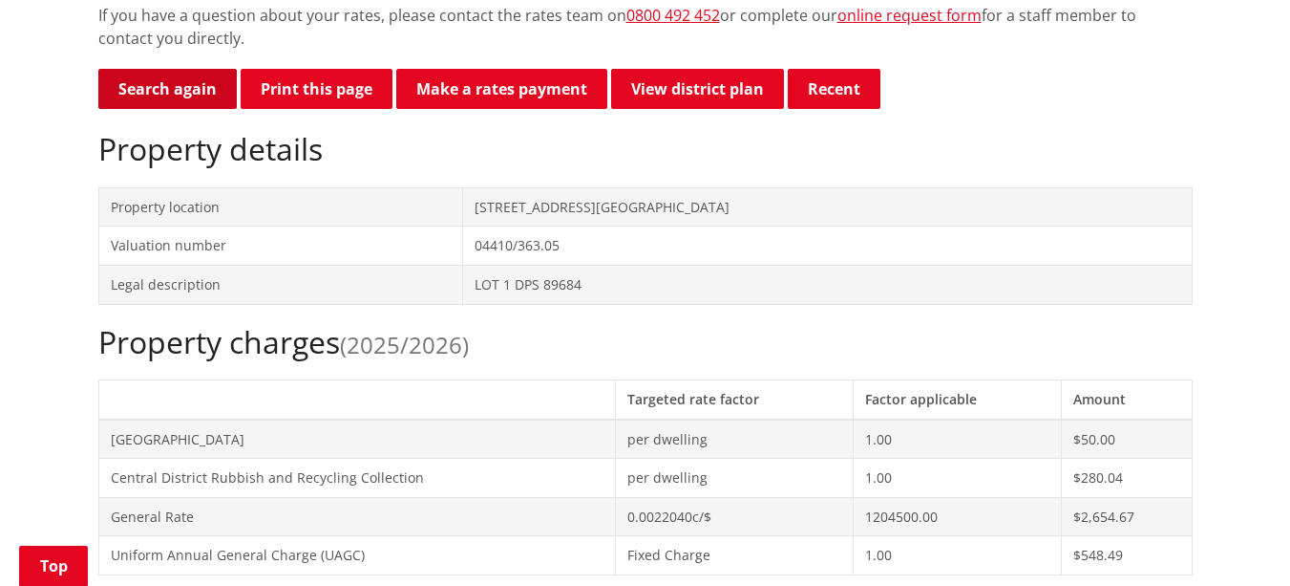
click at [145, 82] on link "Search again" at bounding box center [167, 89] width 138 height 40
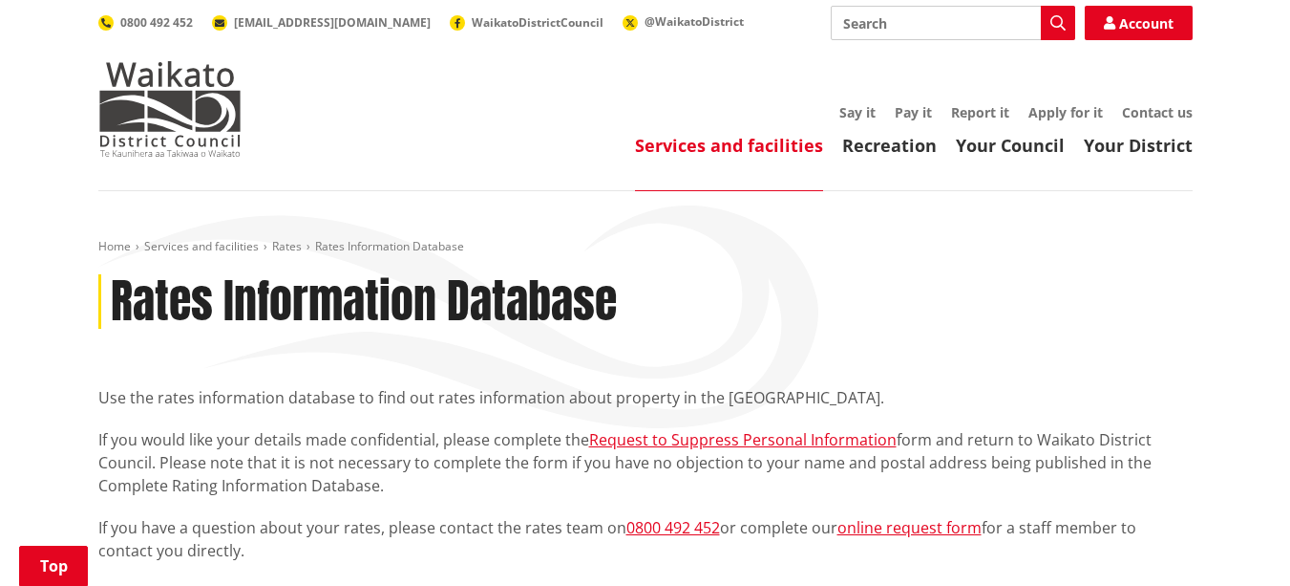
scroll to position [512, 0]
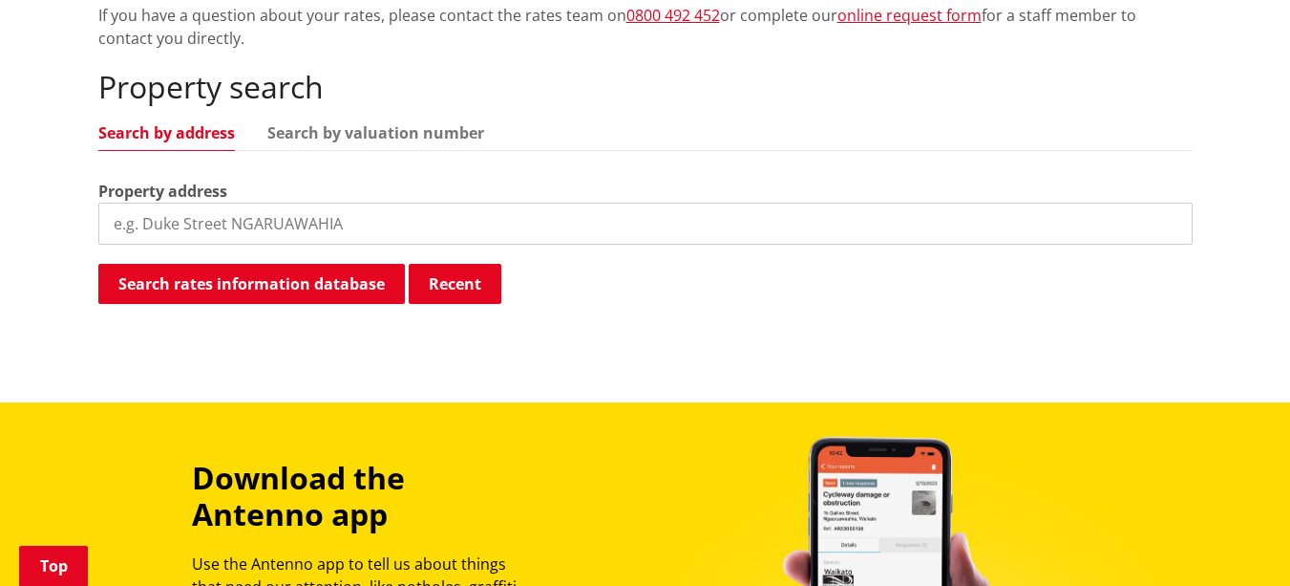
click at [160, 237] on input "search" at bounding box center [645, 223] width 1095 height 42
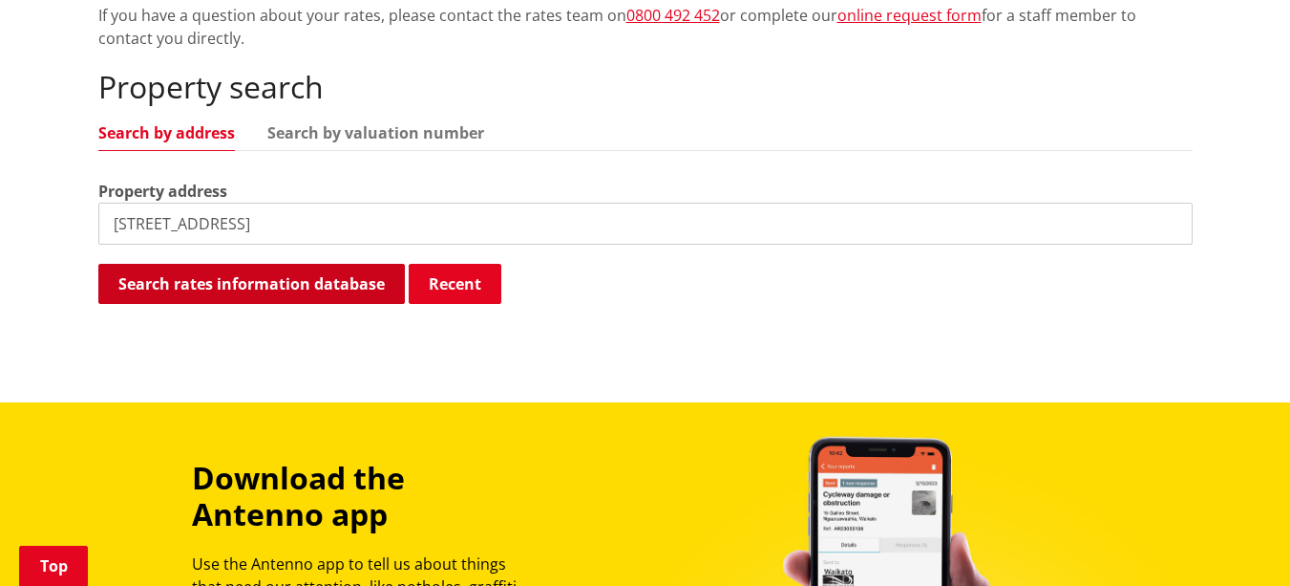
type input "39 ridge park drive"
click at [230, 269] on button "Search rates information database" at bounding box center [251, 284] width 307 height 40
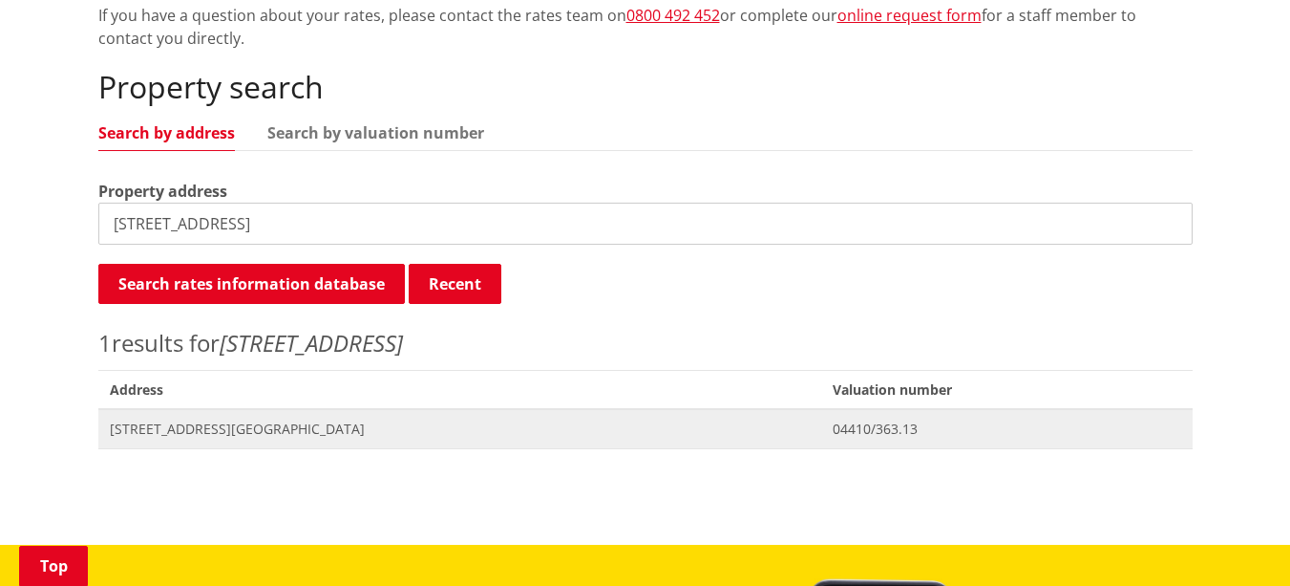
click at [243, 431] on span "[STREET_ADDRESS][GEOGRAPHIC_DATA]" at bounding box center [460, 428] width 701 height 19
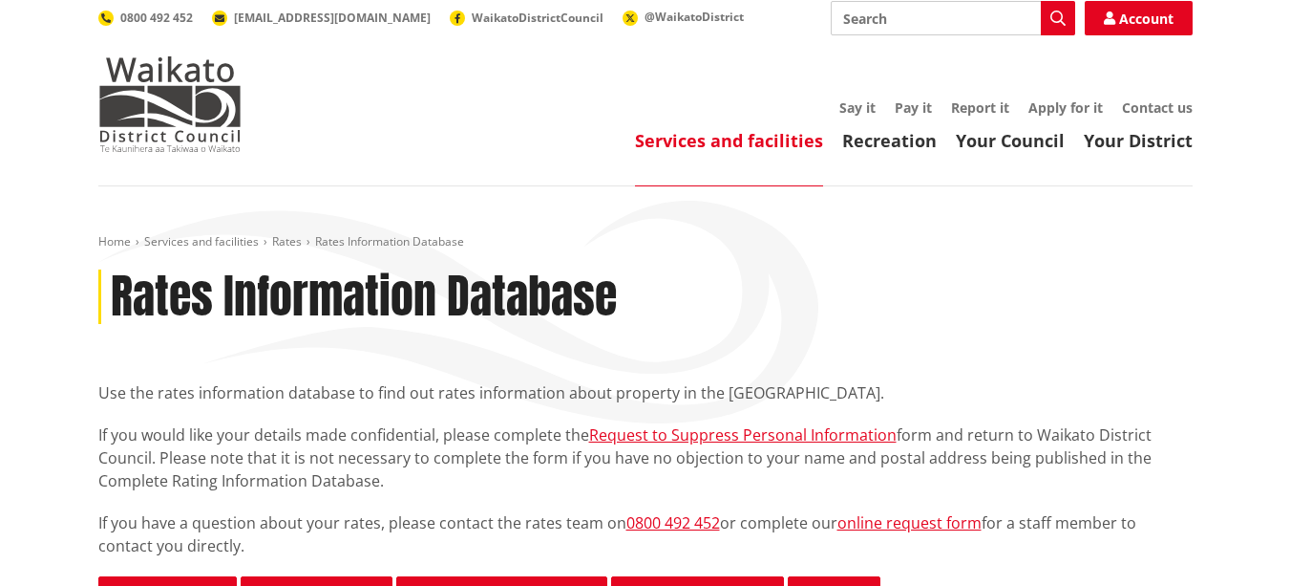
scroll to position [517, 0]
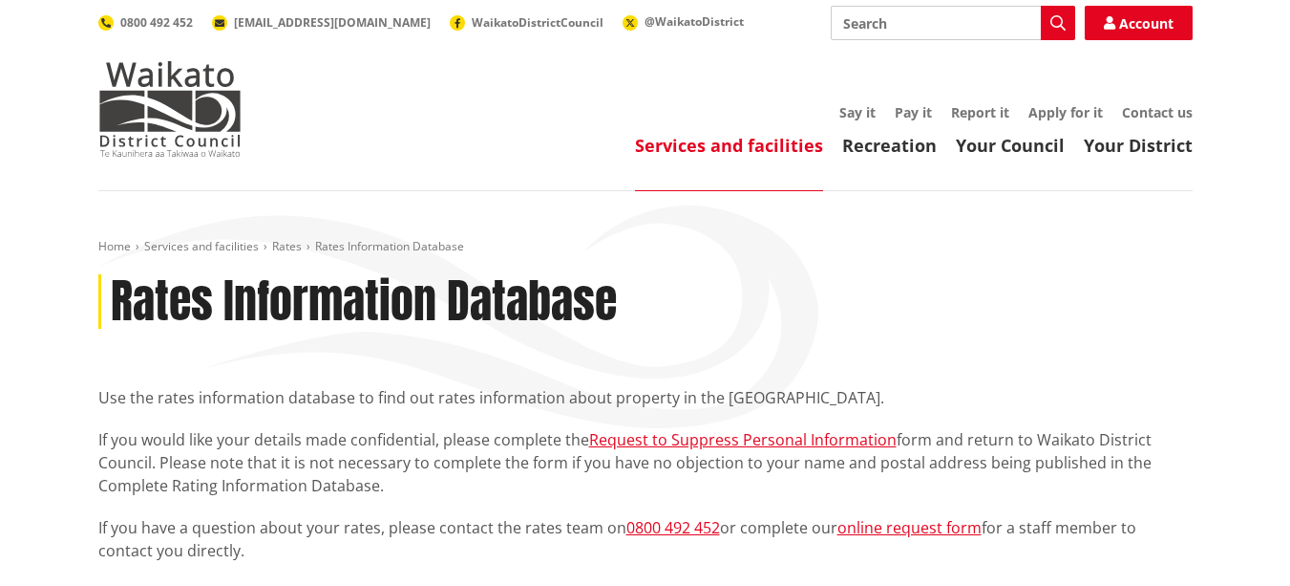
scroll to position [512, 0]
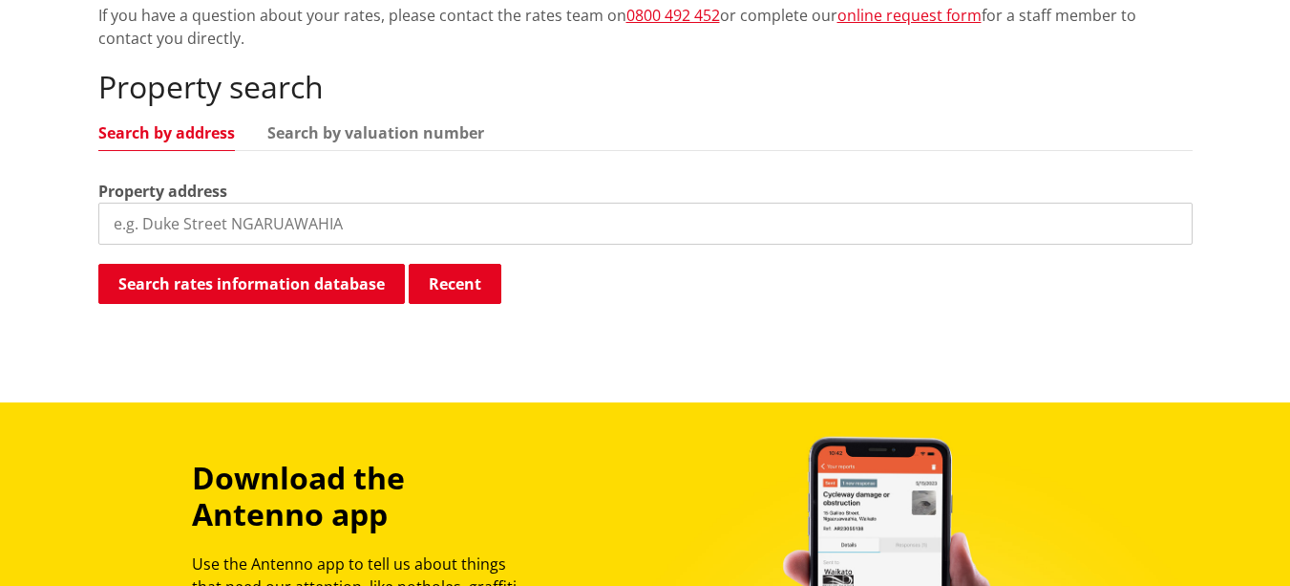
click at [194, 224] on input "search" at bounding box center [645, 223] width 1095 height 42
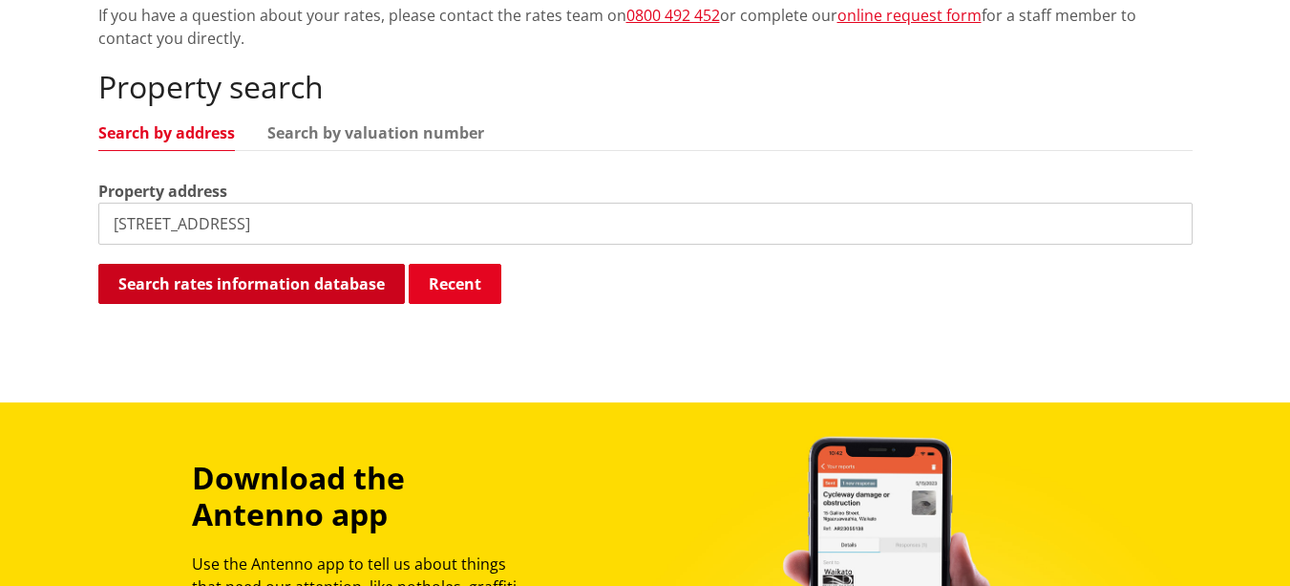
type input "[STREET_ADDRESS]"
click at [266, 297] on button "Search rates information database" at bounding box center [251, 284] width 307 height 40
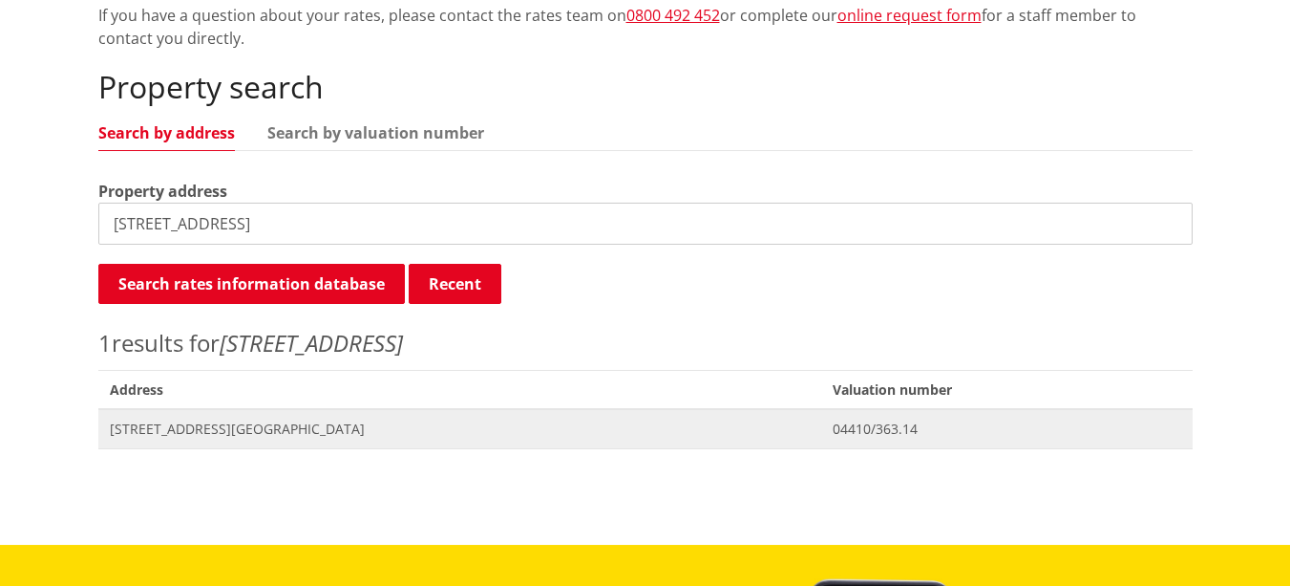
click at [229, 431] on span "[STREET_ADDRESS][GEOGRAPHIC_DATA]" at bounding box center [460, 428] width 701 height 19
